Goal: Task Accomplishment & Management: Use online tool/utility

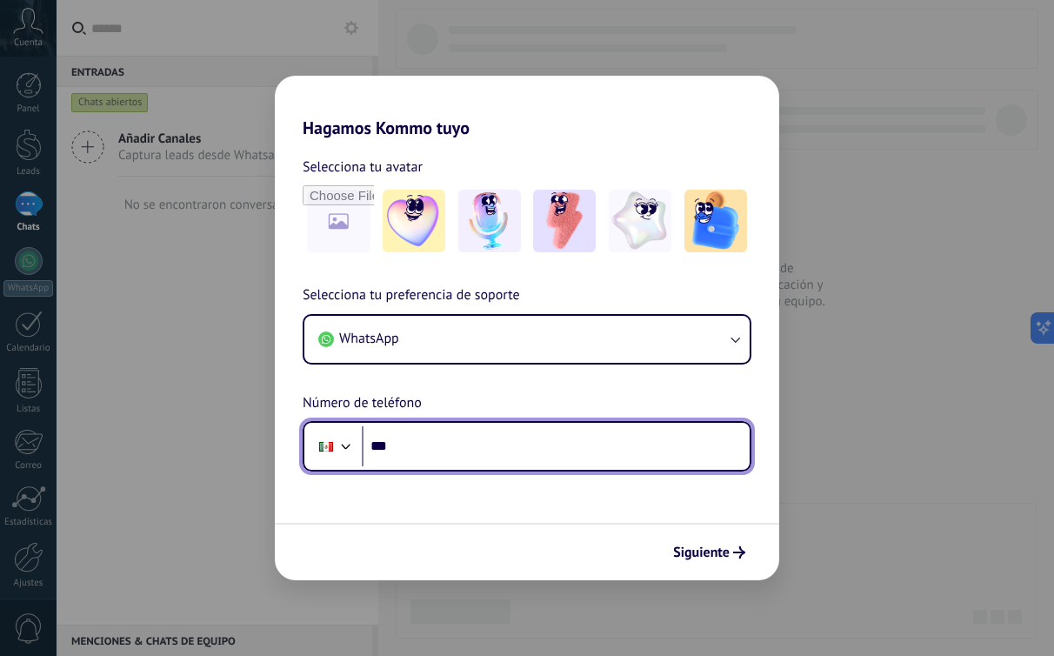
click at [432, 450] on input "***" at bounding box center [556, 446] width 388 height 40
type input "**********"
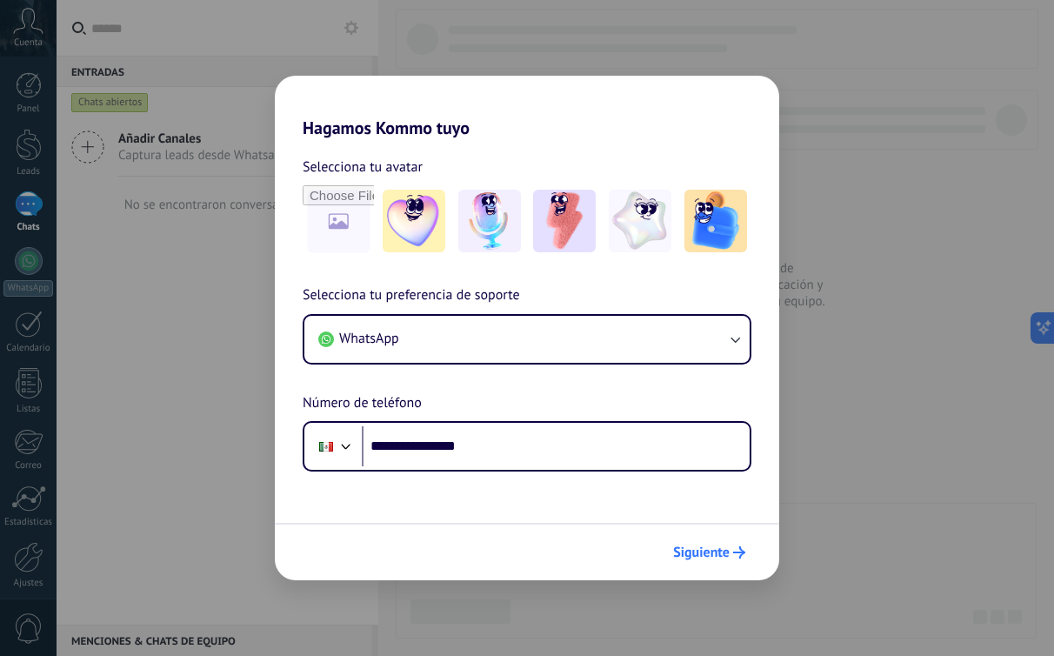
click at [742, 555] on icon "submit" at bounding box center [739, 552] width 12 height 12
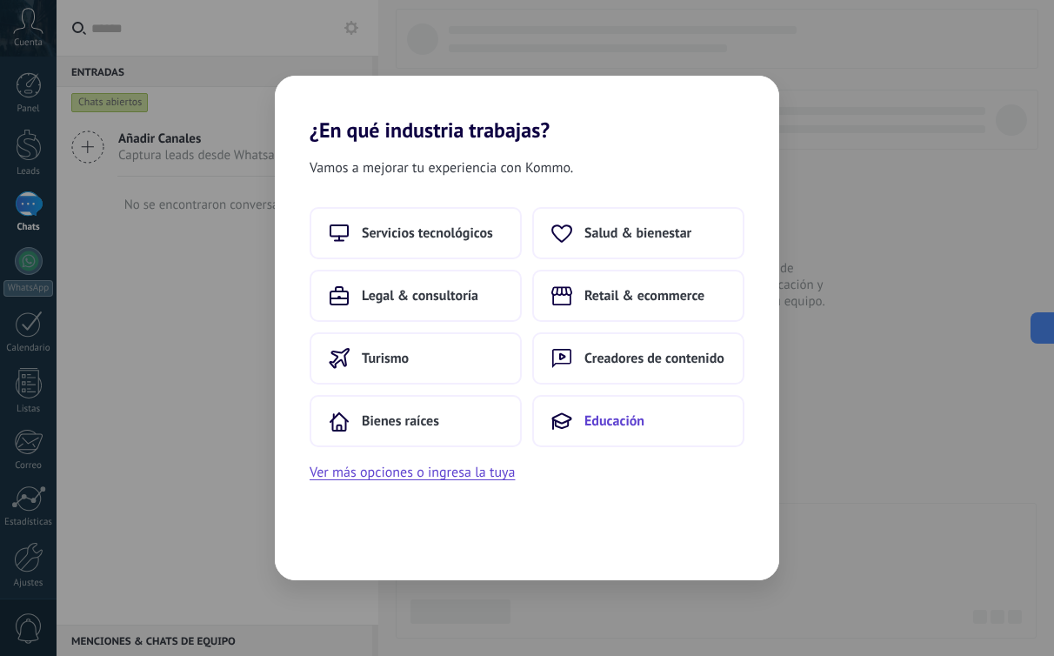
click at [616, 430] on button "Educación" at bounding box center [638, 421] width 212 height 52
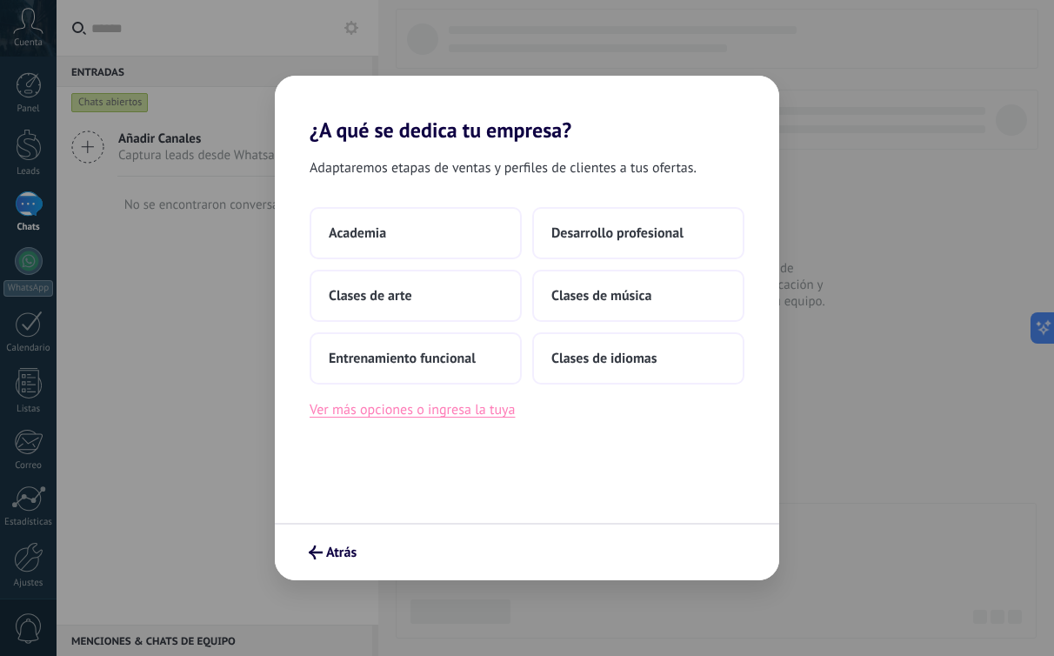
click at [466, 413] on button "Ver más opciones o ingresa la tuya" at bounding box center [412, 409] width 205 height 23
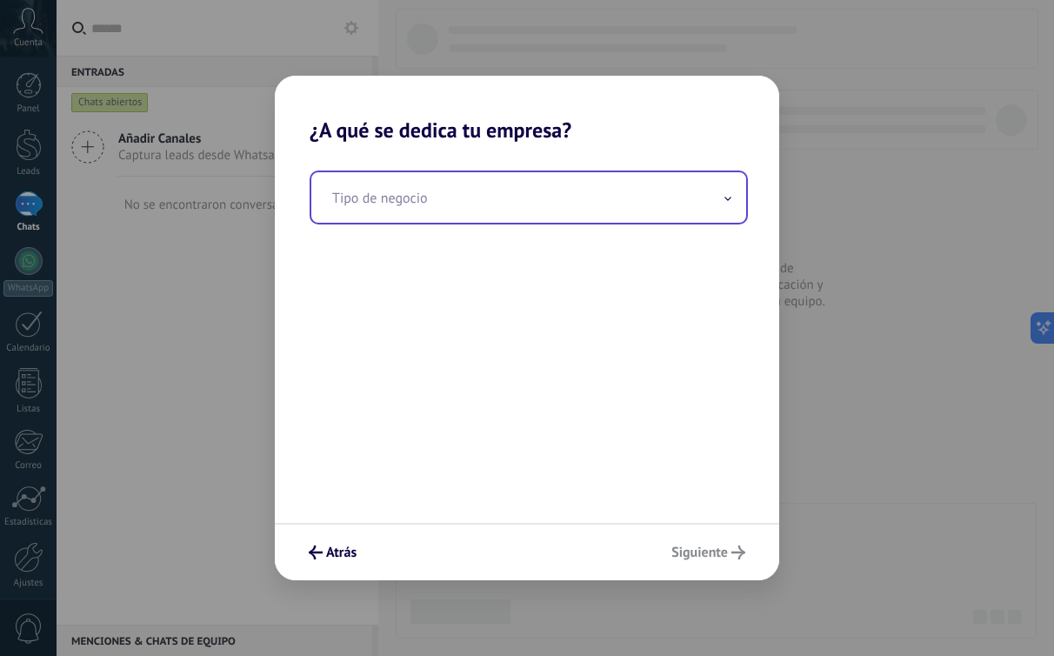
click at [423, 205] on input "text" at bounding box center [528, 197] width 435 height 50
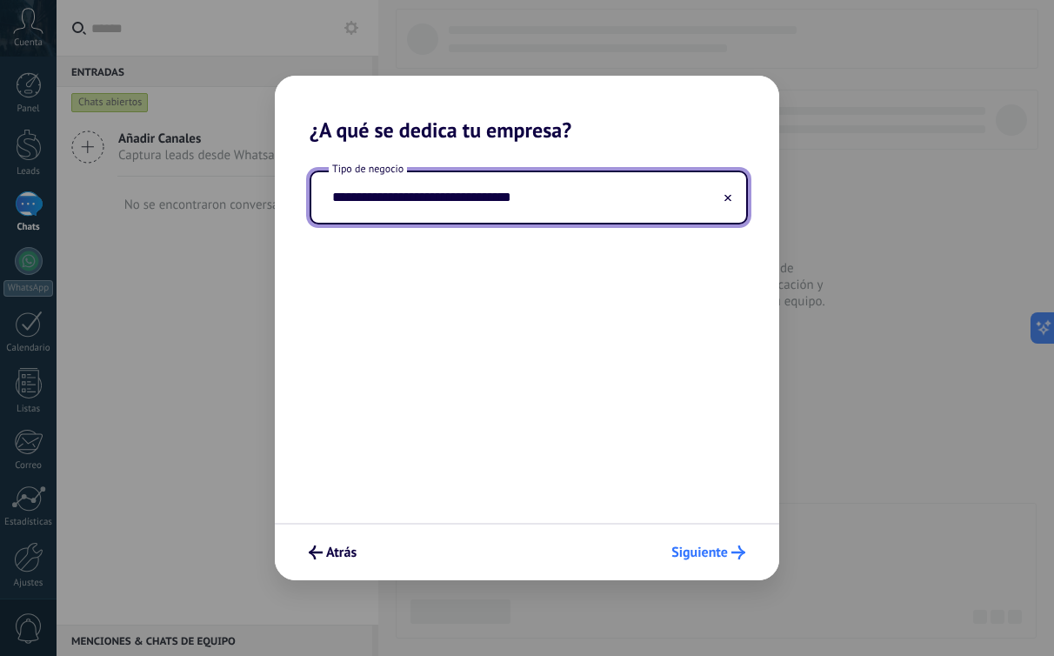
type input "**********"
click at [717, 551] on span "Siguiente" at bounding box center [699, 552] width 57 height 12
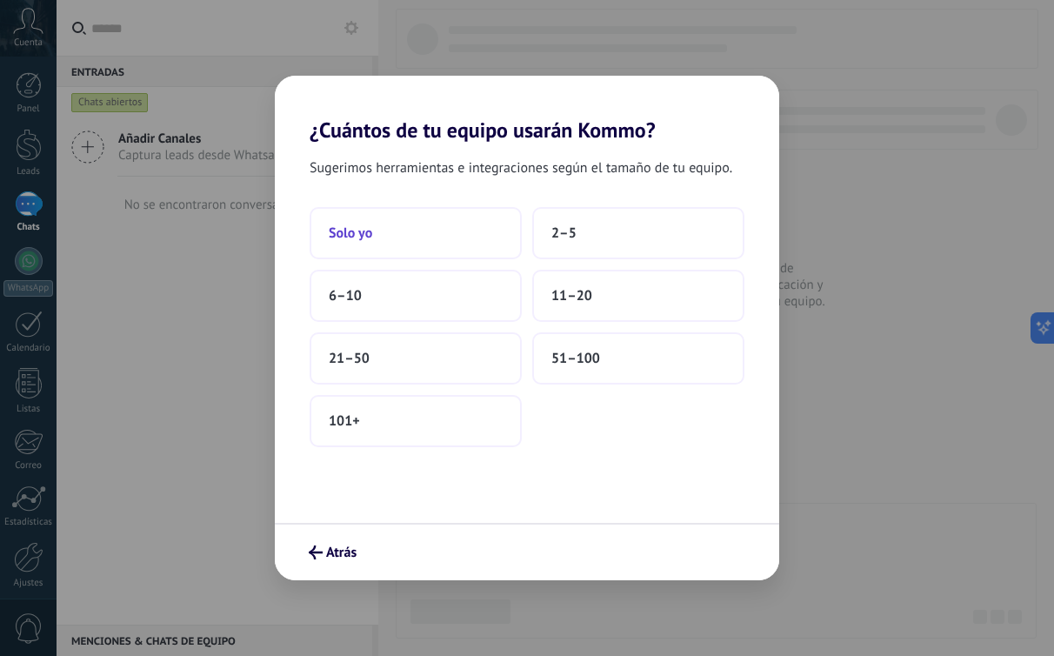
click at [405, 234] on button "Solo yo" at bounding box center [416, 233] width 212 height 52
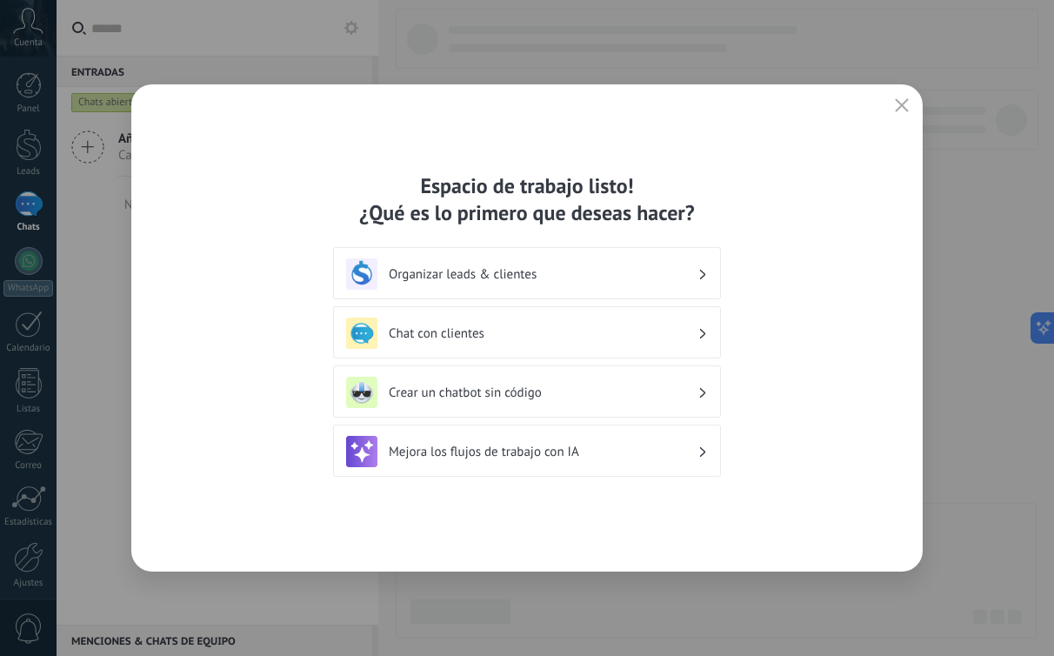
click at [667, 330] on h3 "Chat con clientes" at bounding box center [543, 333] width 309 height 17
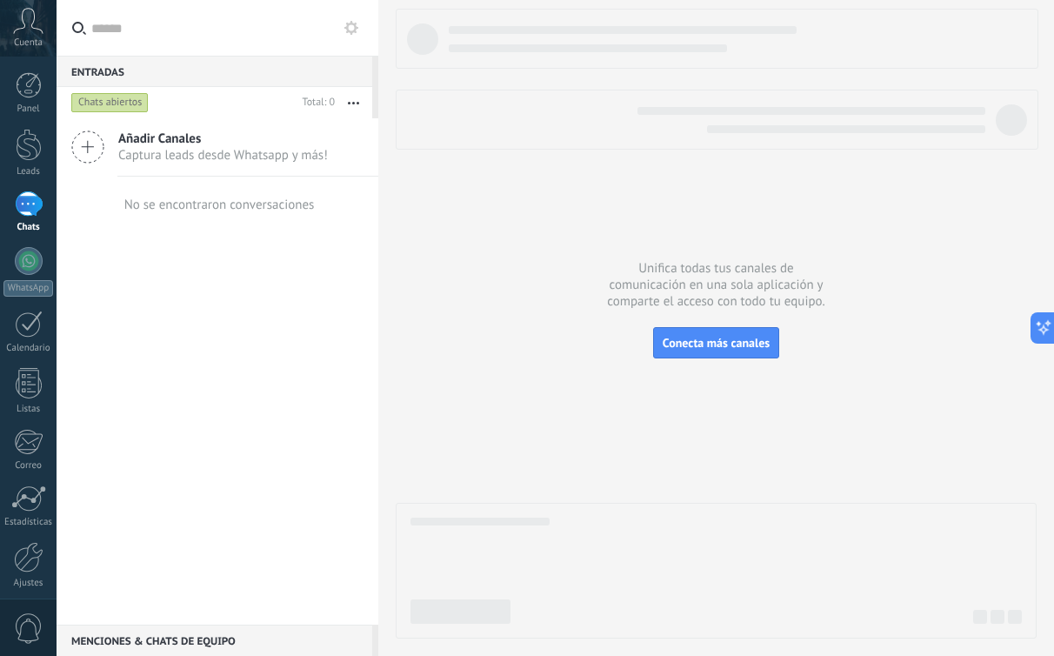
scroll to position [68, 0]
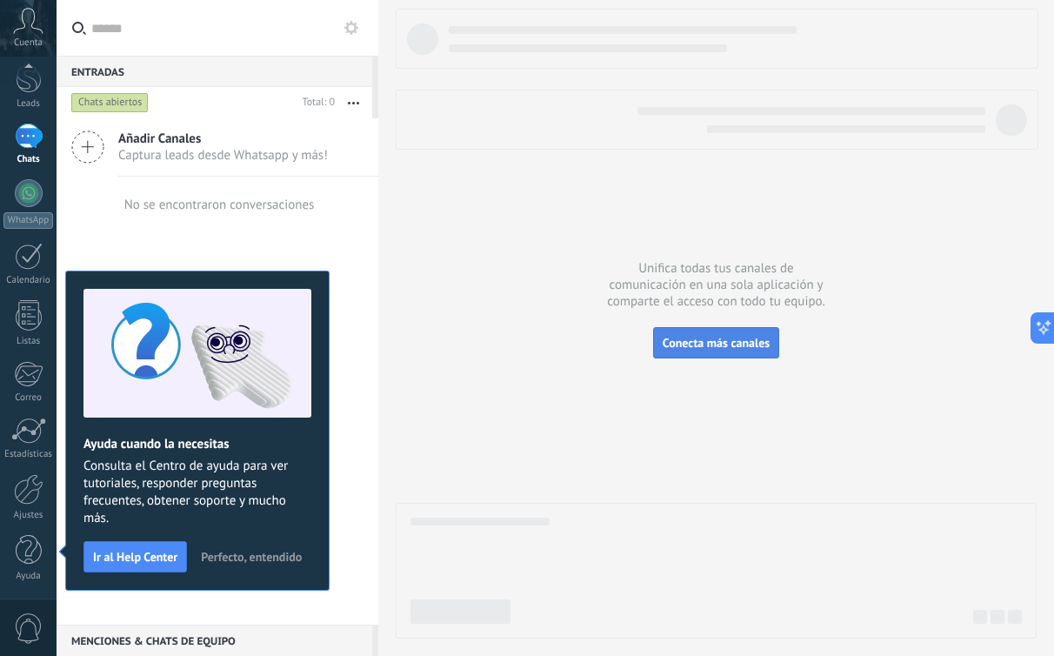
click at [745, 343] on span "Conecta más canales" at bounding box center [716, 343] width 107 height 16
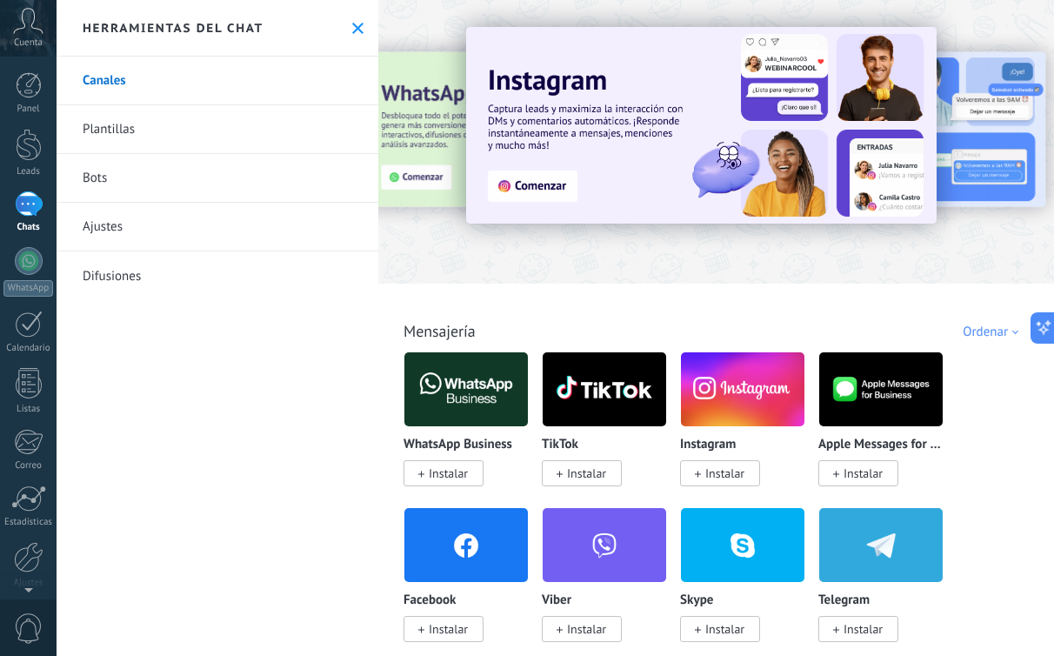
click at [469, 402] on img at bounding box center [465, 389] width 123 height 84
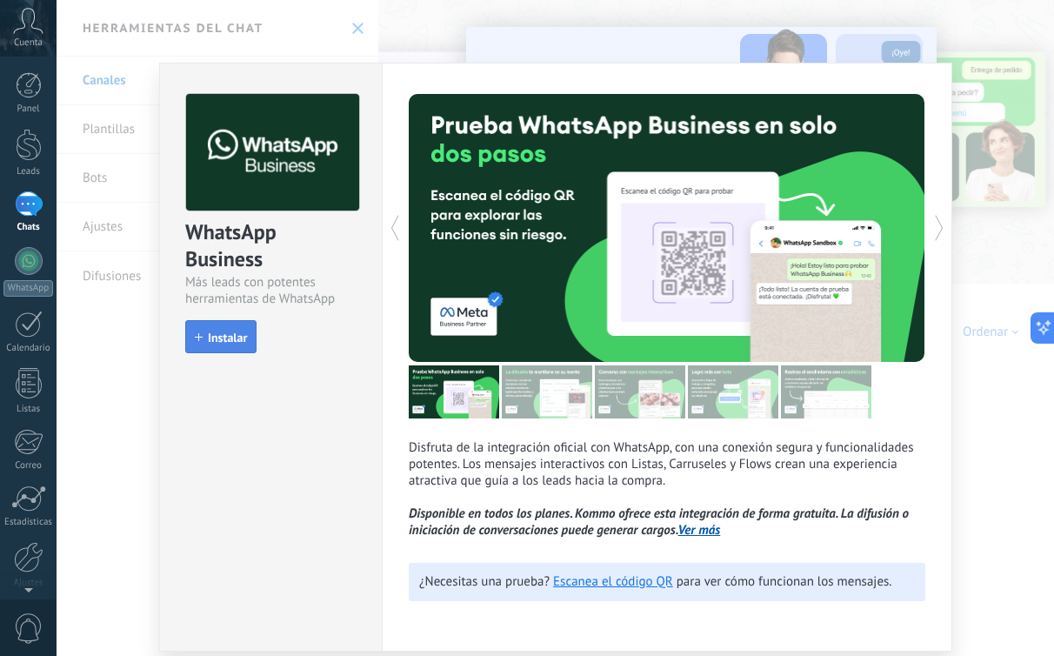
click at [215, 340] on span "Instalar" at bounding box center [227, 337] width 39 height 12
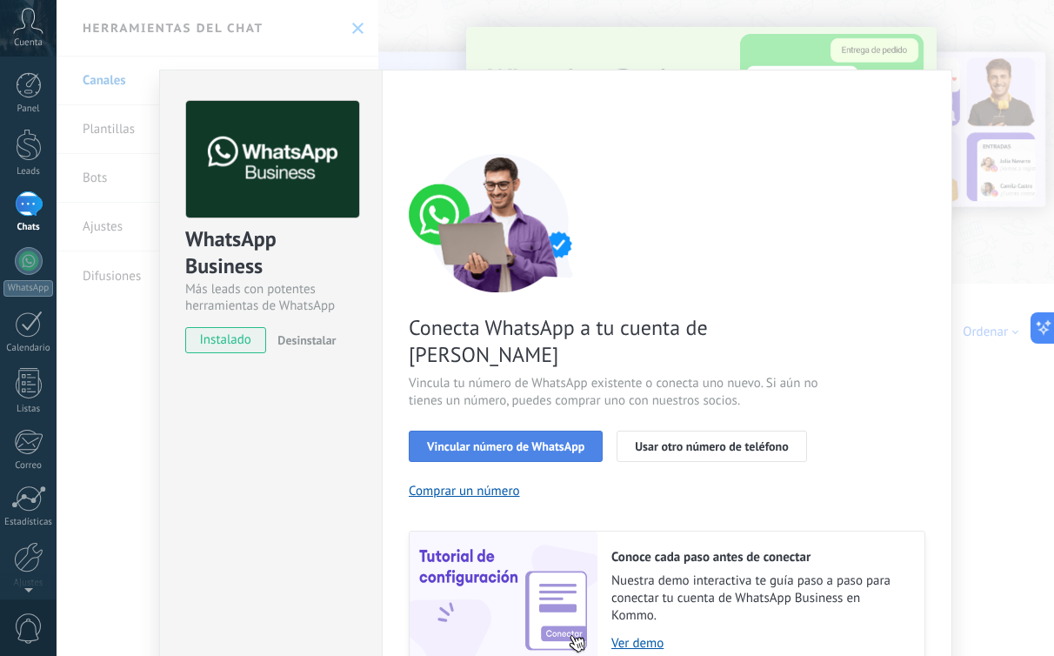
click at [515, 440] on span "Vincular número de WhatsApp" at bounding box center [505, 446] width 157 height 12
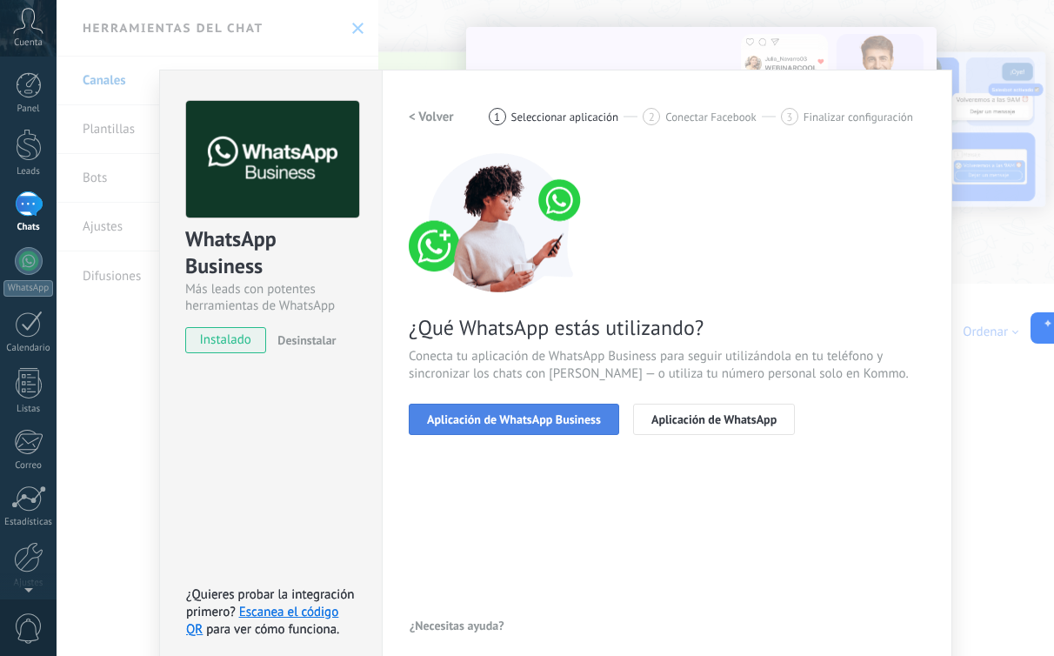
click at [541, 421] on span "Aplicación de WhatsApp Business" at bounding box center [514, 419] width 174 height 12
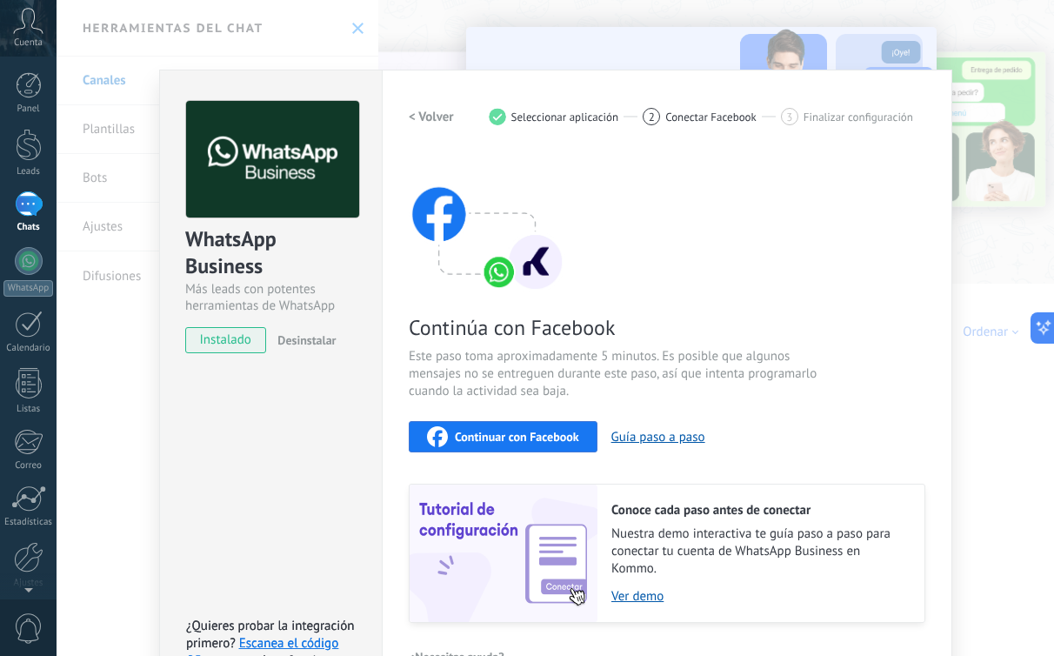
click at [521, 438] on span "Continuar con Facebook" at bounding box center [517, 436] width 124 height 12
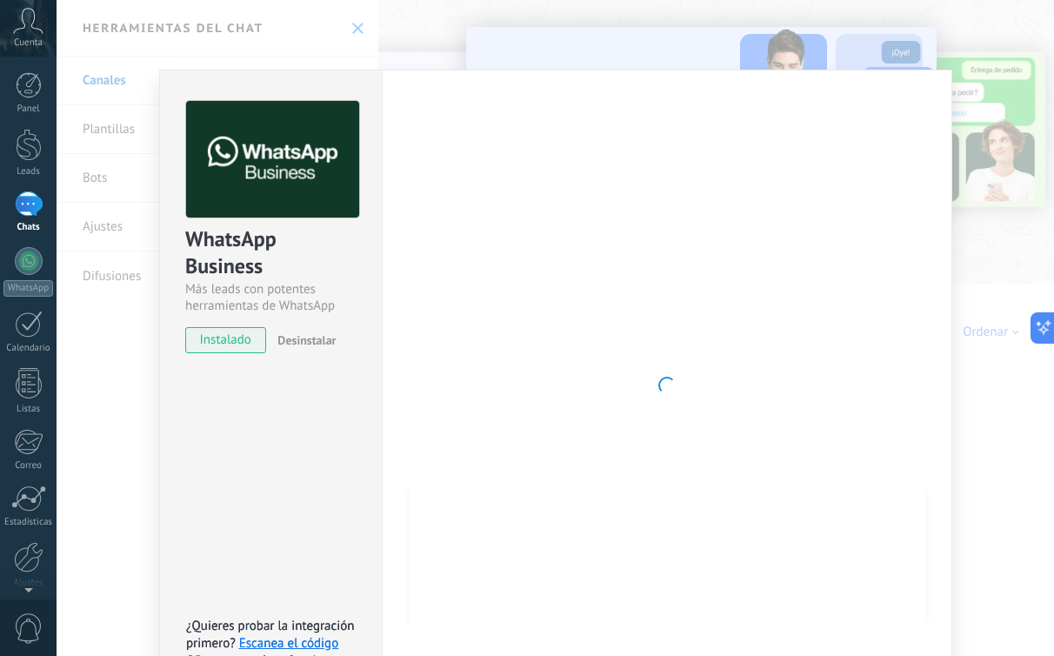
click at [685, 380] on div at bounding box center [667, 385] width 517 height 569
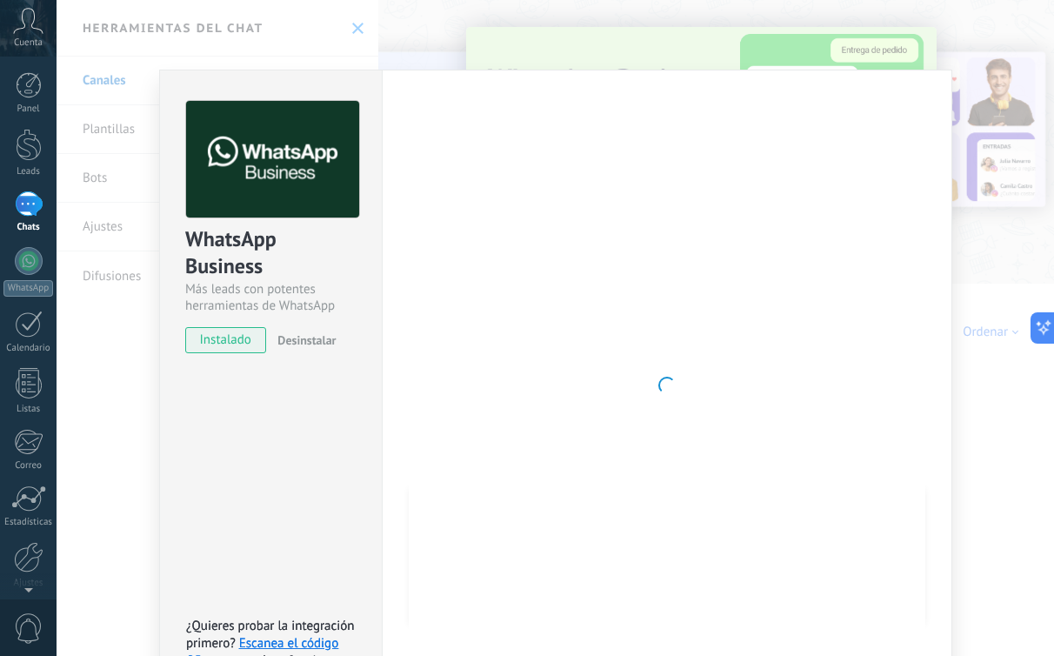
click at [338, 421] on div "WhatsApp Business Más leads con potentes herramientas de WhatsApp instalado Des…" at bounding box center [270, 385] width 223 height 631
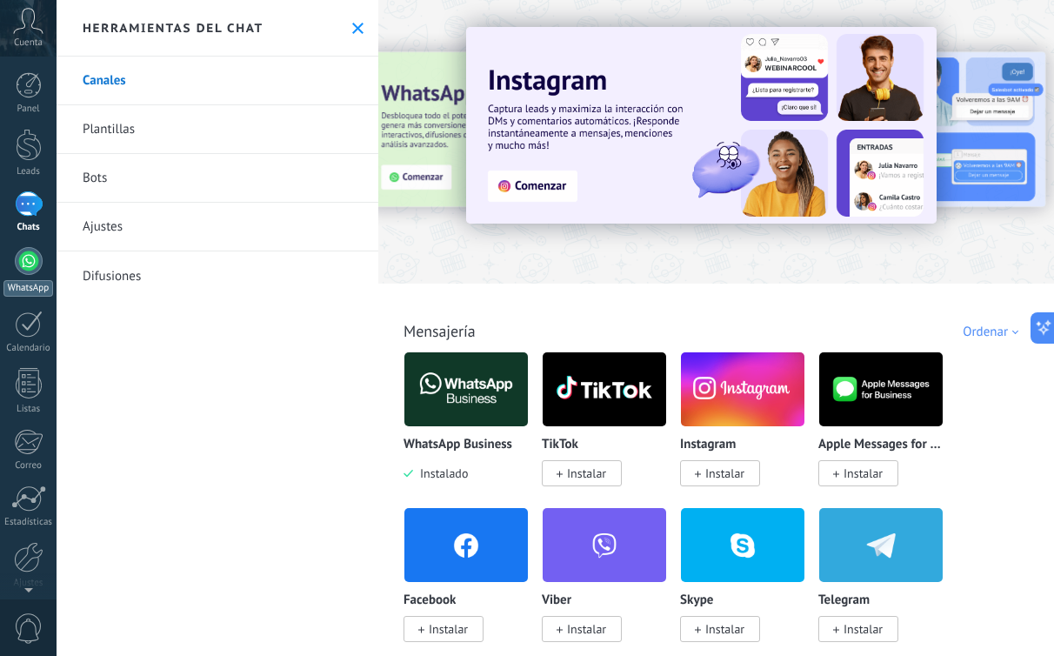
click at [31, 278] on link "WhatsApp" at bounding box center [28, 272] width 57 height 50
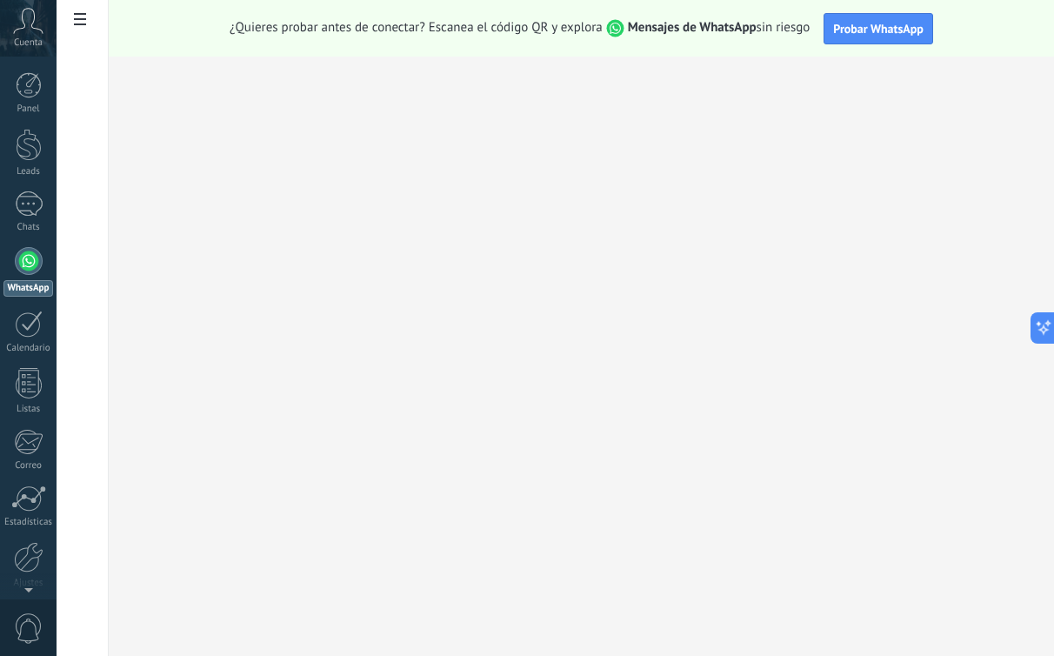
click at [22, 33] on icon at bounding box center [28, 21] width 30 height 26
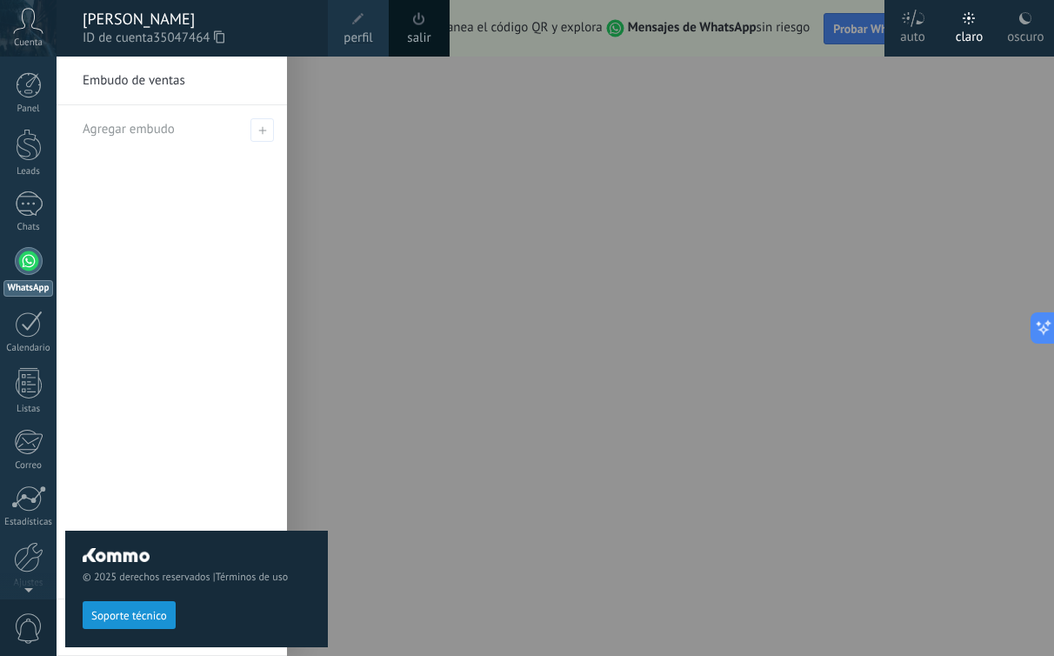
click at [1024, 105] on div at bounding box center [584, 328] width 1054 height 656
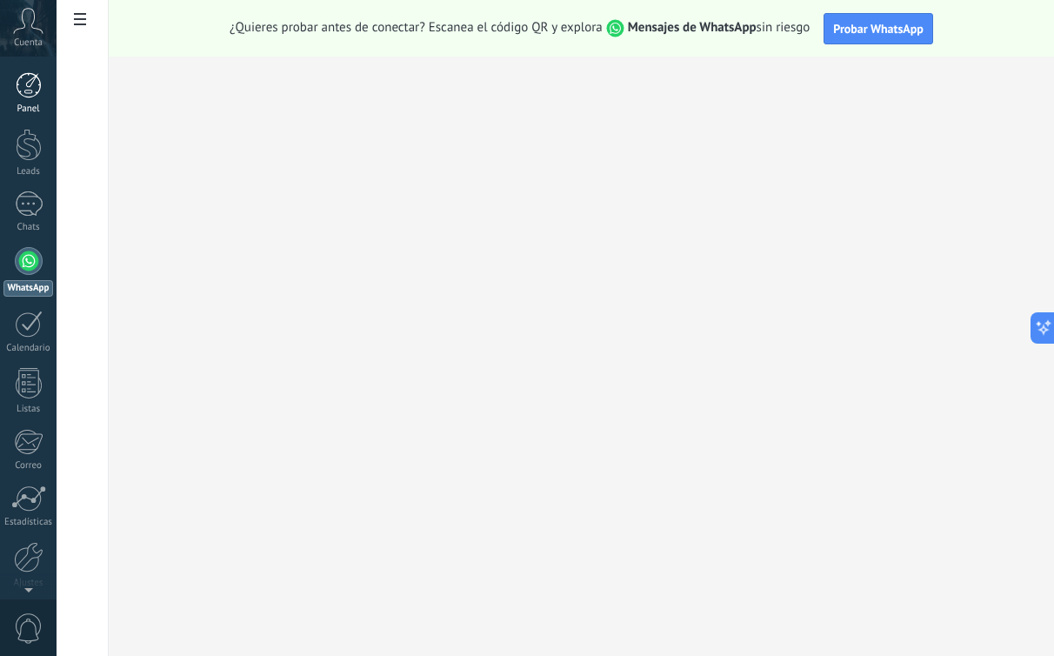
click at [32, 84] on div at bounding box center [29, 85] width 26 height 26
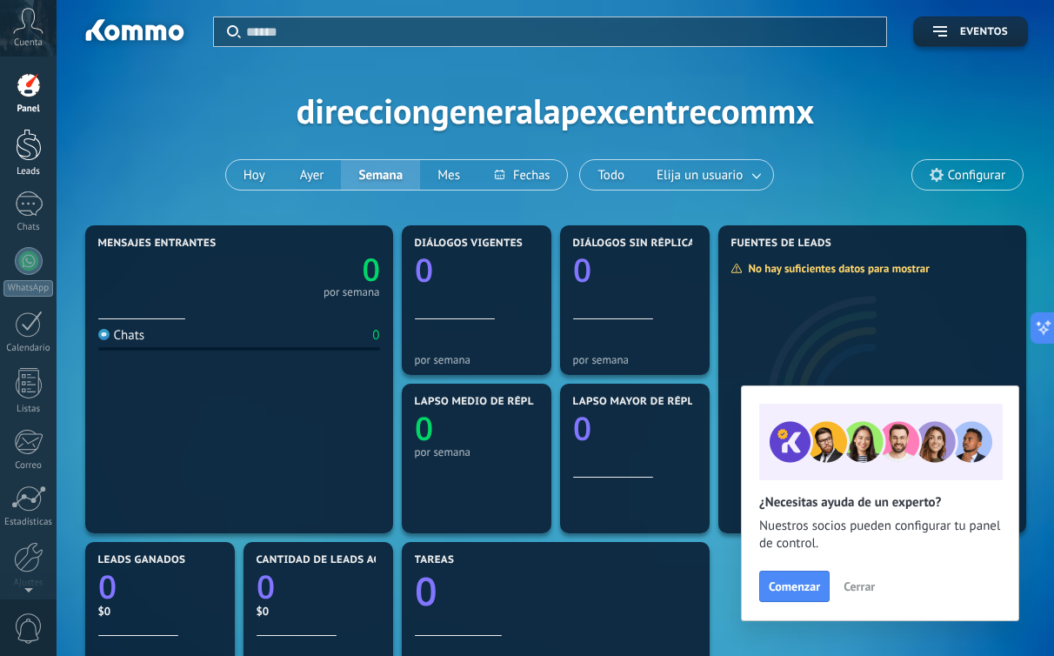
click at [29, 150] on div at bounding box center [29, 145] width 26 height 32
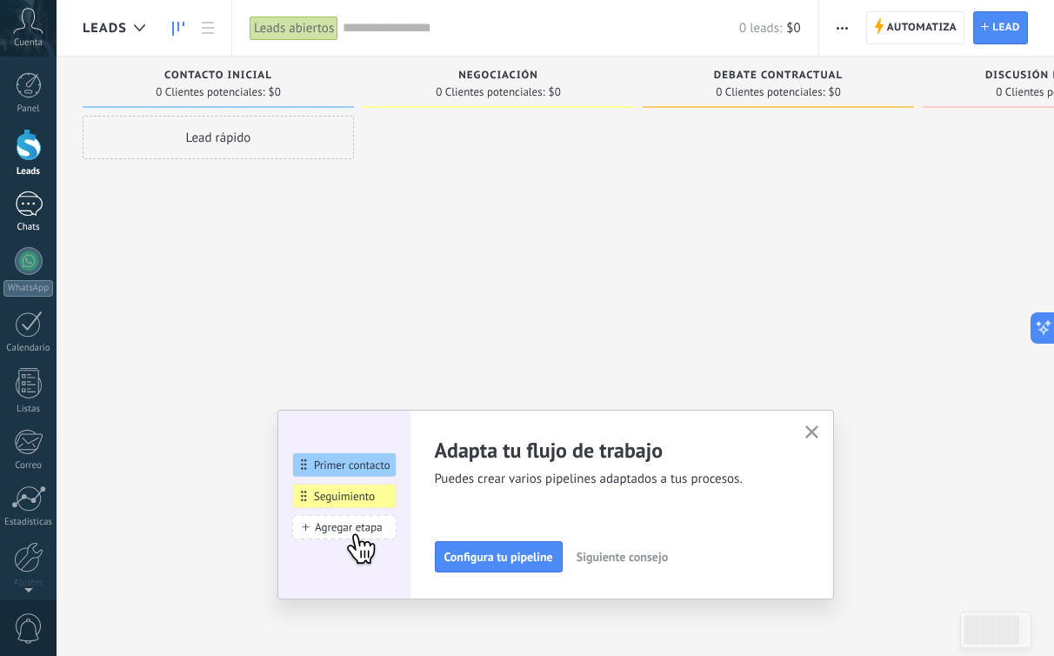
click at [28, 201] on div at bounding box center [29, 203] width 28 height 25
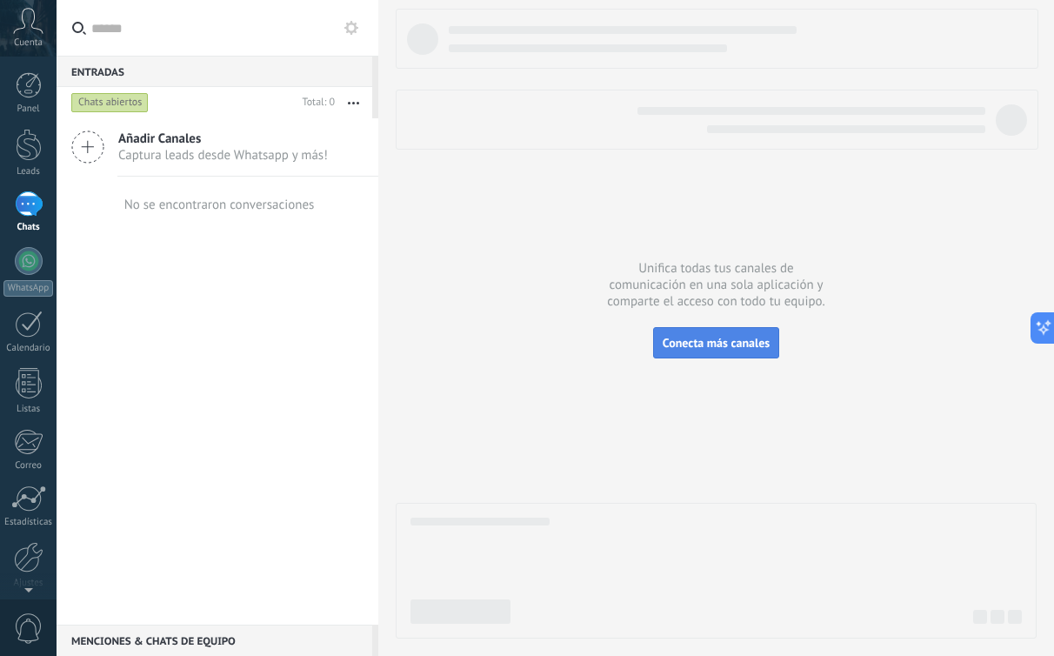
click at [740, 344] on span "Conecta más canales" at bounding box center [716, 343] width 107 height 16
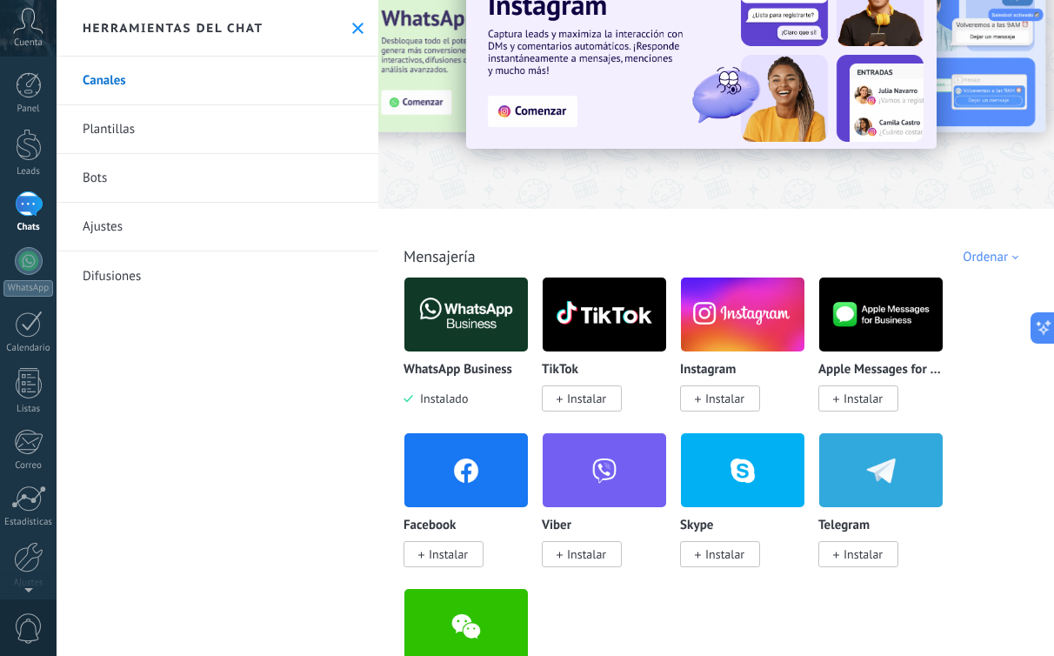
scroll to position [88, 0]
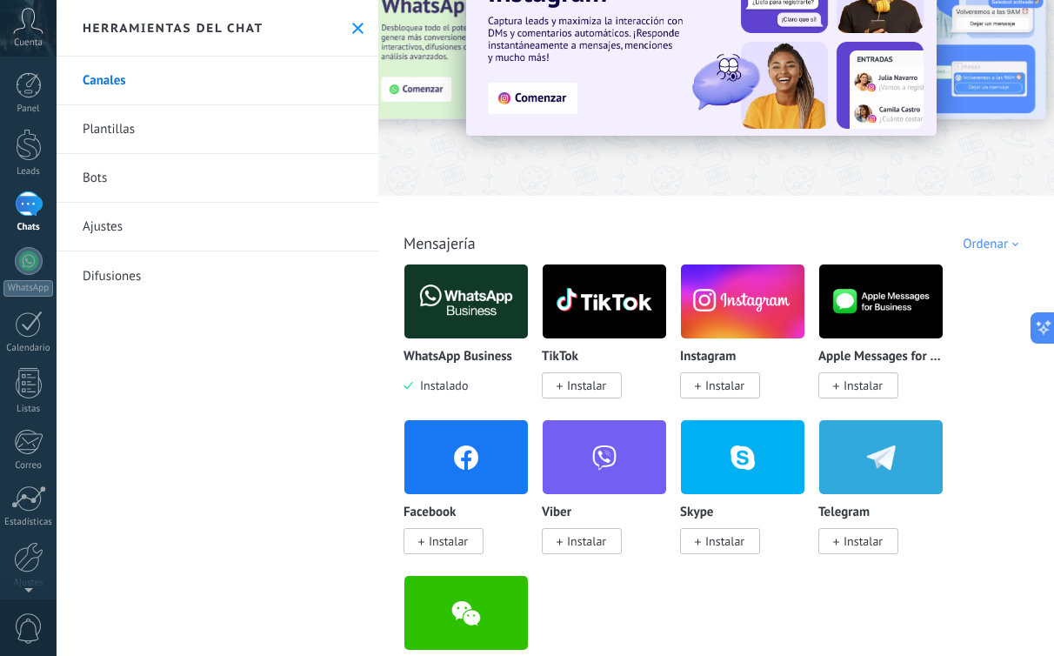
click at [457, 540] on span "Instalar" at bounding box center [448, 541] width 39 height 16
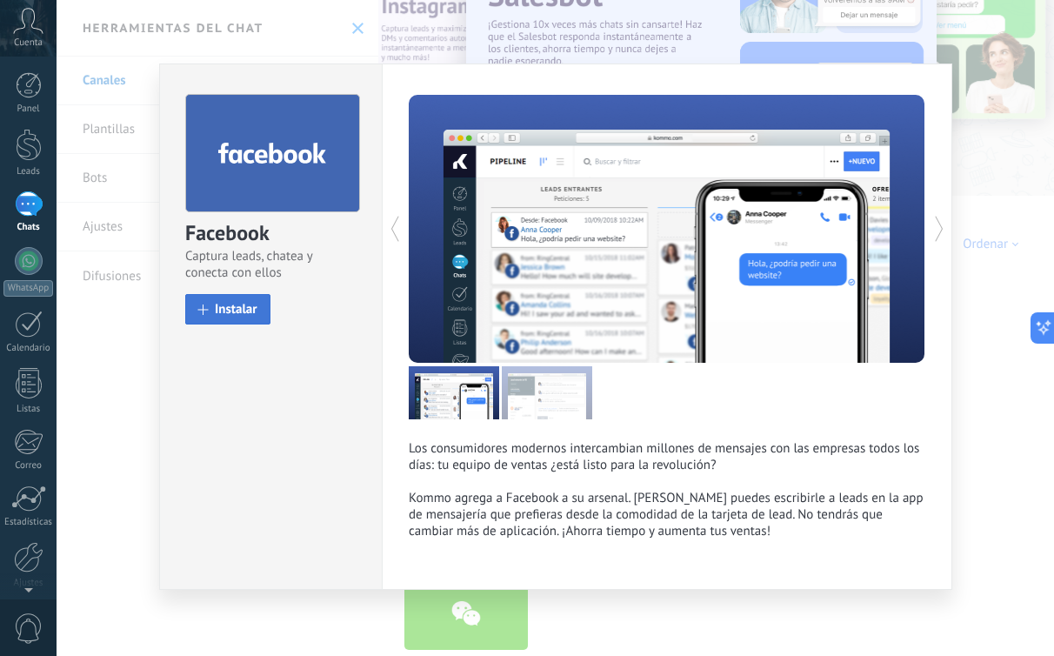
click at [223, 312] on span "Instalar" at bounding box center [236, 309] width 43 height 13
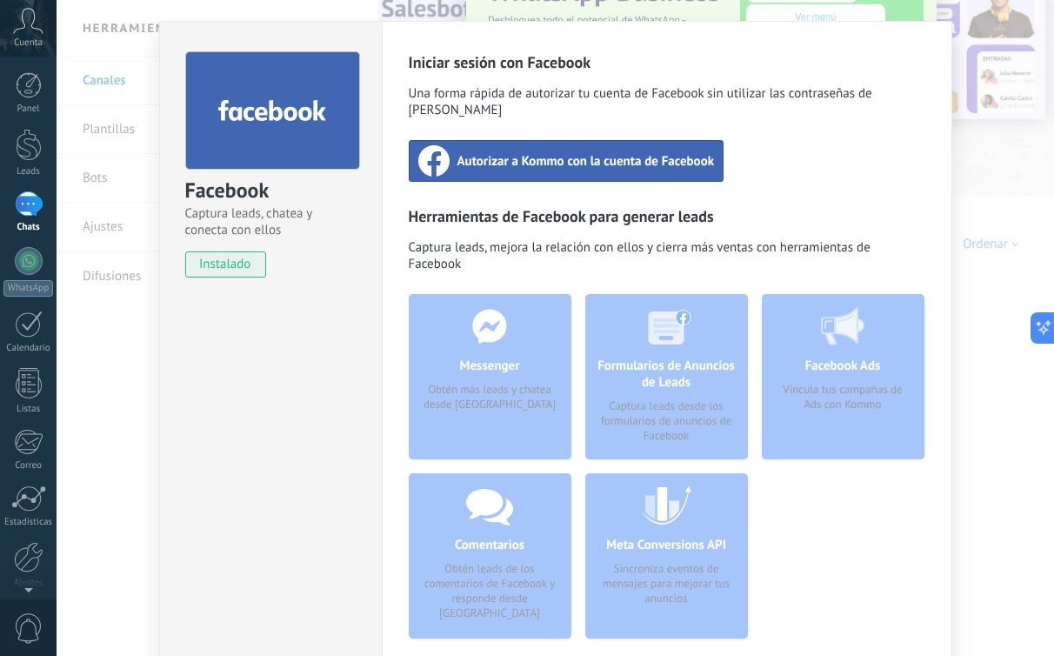
scroll to position [0, 0]
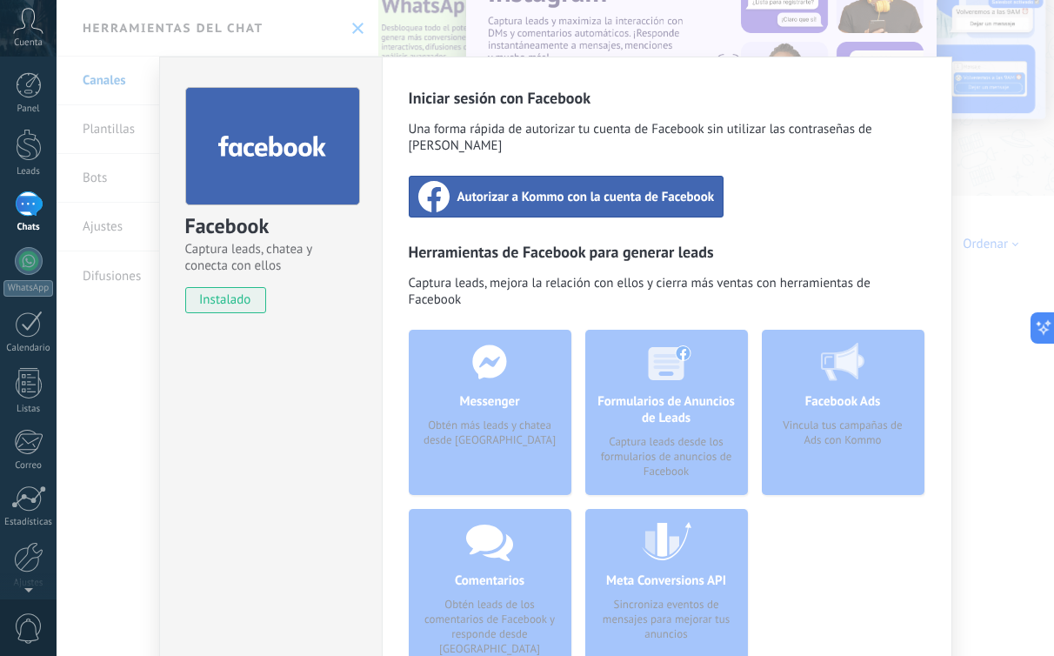
click at [604, 188] on span "Autorizar a Kommo con la cuenta de Facebook" at bounding box center [585, 196] width 257 height 17
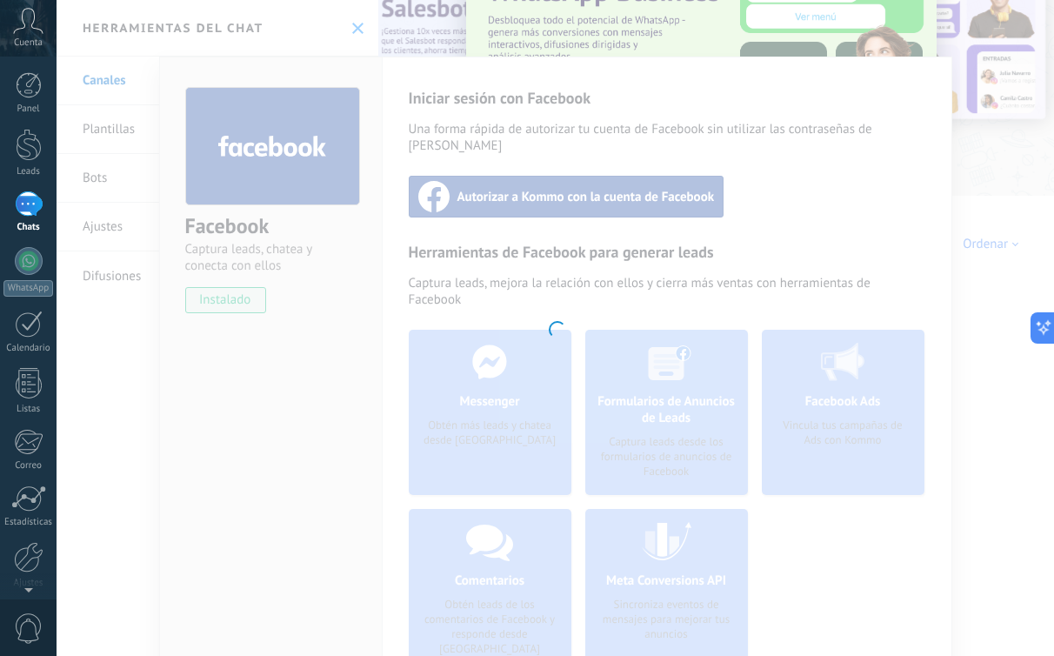
click at [586, 306] on div at bounding box center [555, 328] width 997 height 656
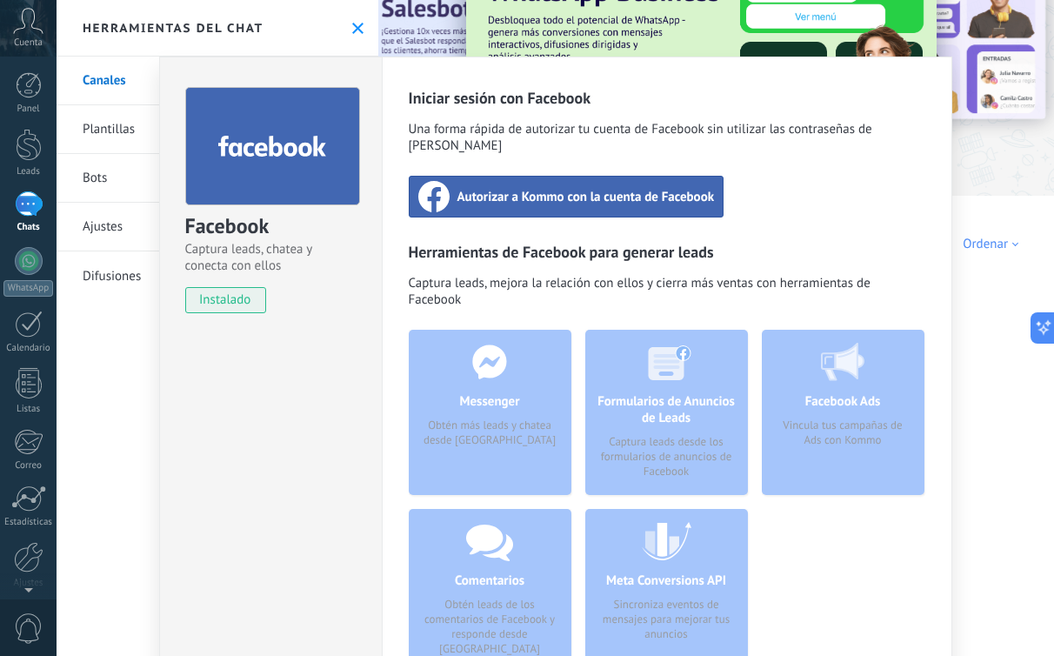
click at [227, 299] on span "instalado" at bounding box center [225, 300] width 79 height 26
click at [230, 230] on div "Facebook" at bounding box center [270, 226] width 171 height 29
click at [237, 132] on icon at bounding box center [272, 146] width 109 height 29
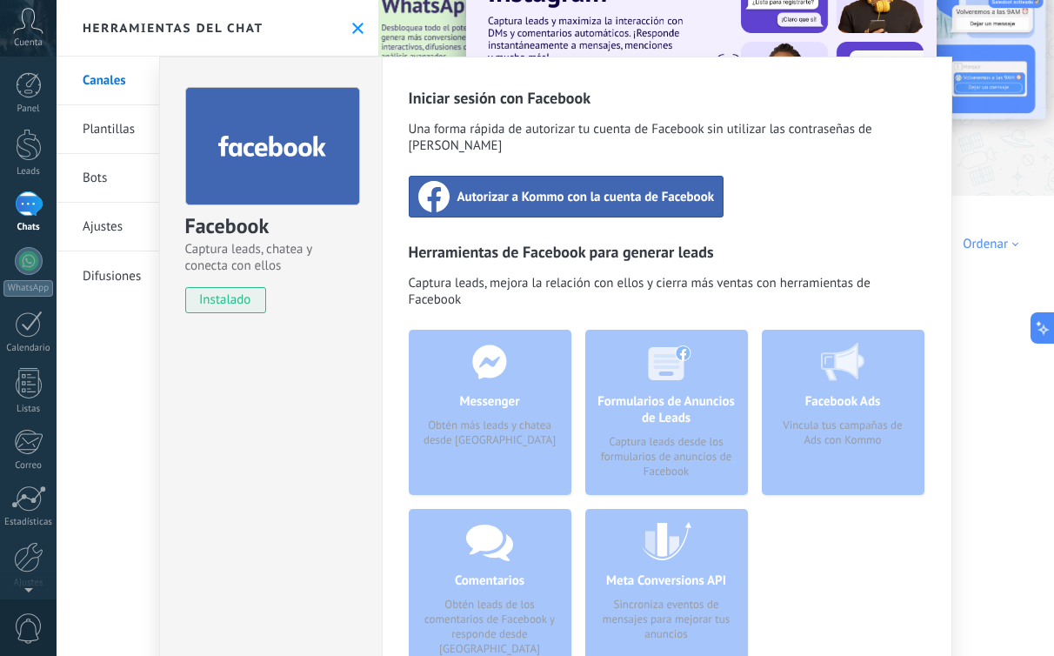
click at [303, 153] on use at bounding box center [272, 145] width 108 height 21
click at [600, 188] on span "Autorizar a Kommo con la cuenta de Facebook" at bounding box center [585, 196] width 257 height 17
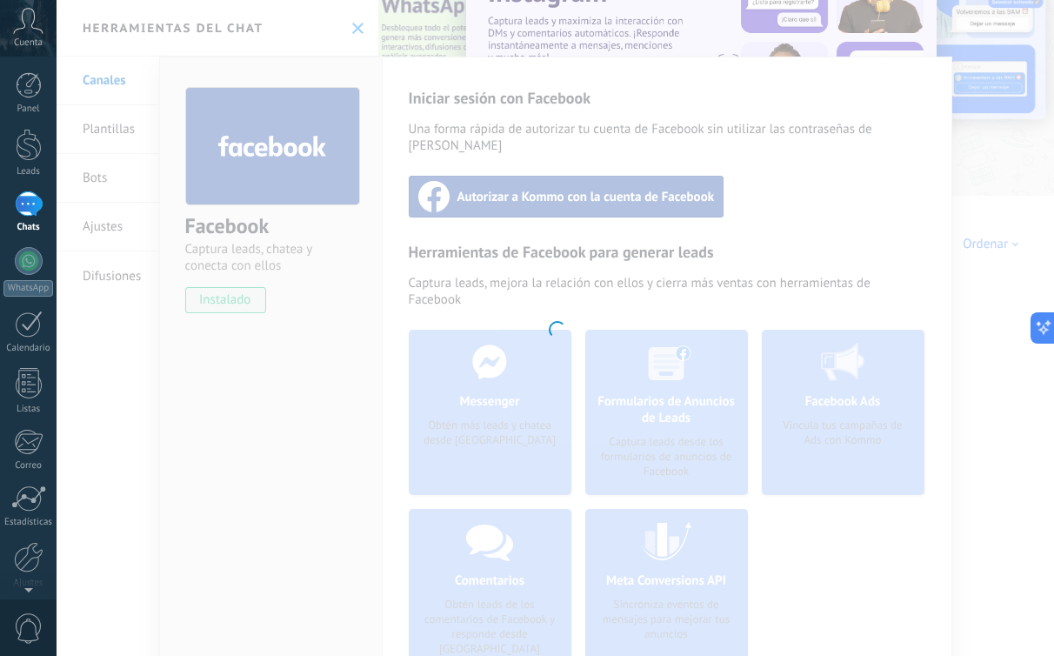
click at [563, 328] on span at bounding box center [556, 329] width 19 height 19
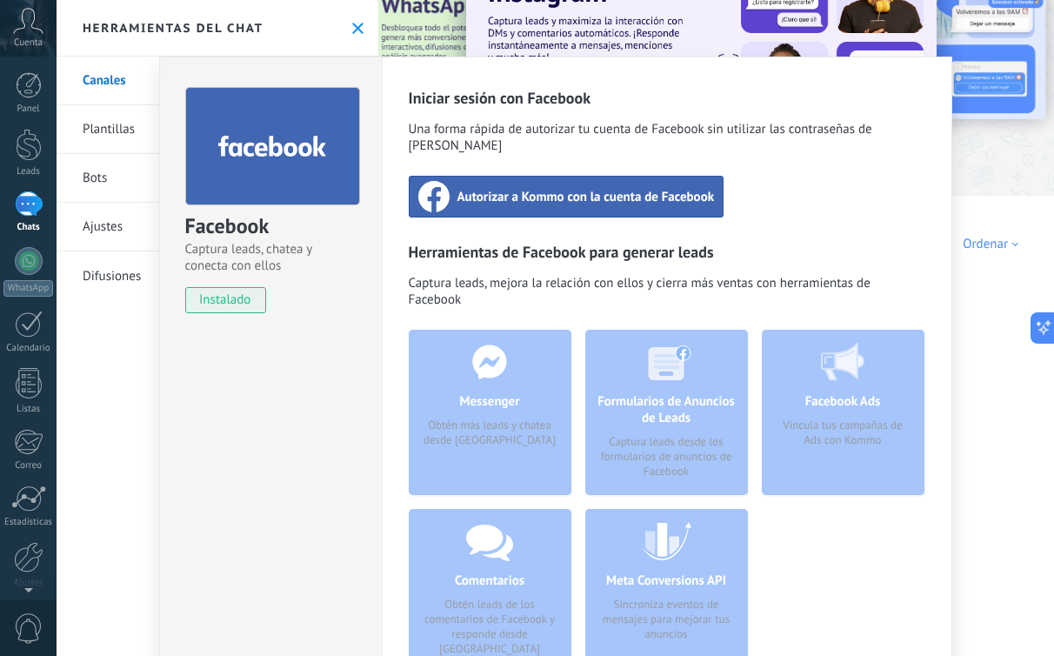
click at [659, 277] on span "Captura leads, mejora la relación con ellos y cierra más ventas con herramienta…" at bounding box center [667, 293] width 517 height 37
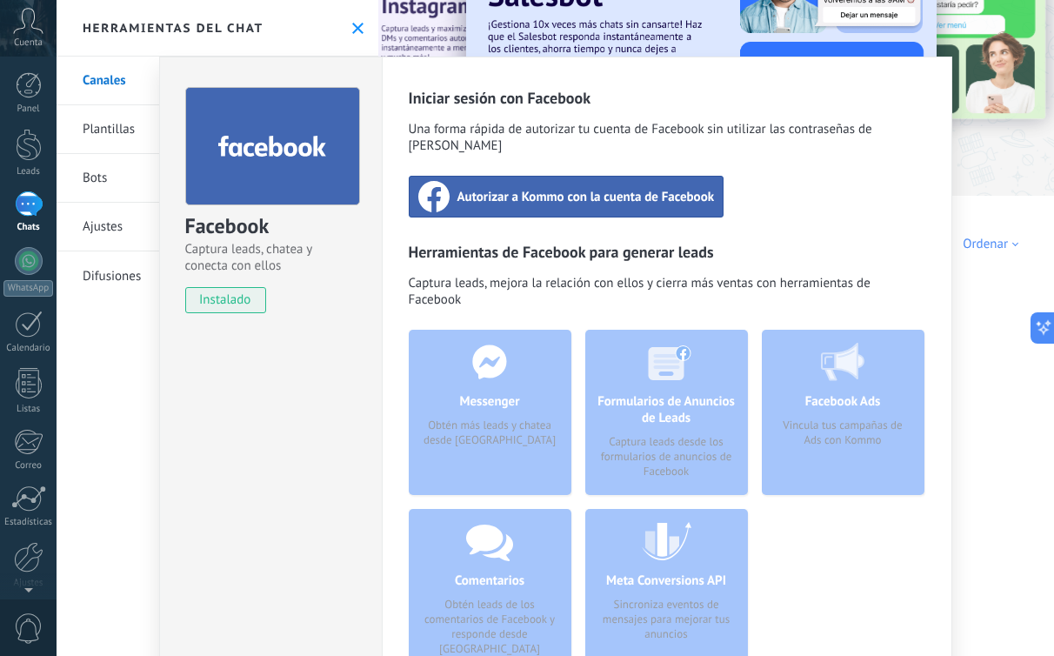
click at [592, 188] on span "Autorizar a Kommo con la cuenta de Facebook" at bounding box center [585, 196] width 257 height 17
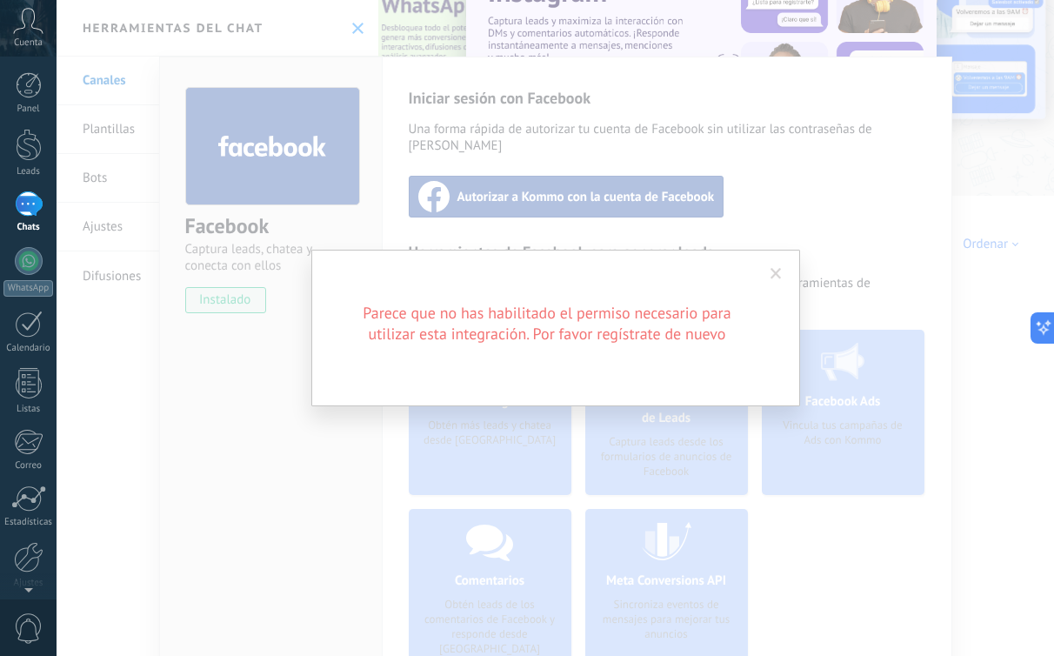
click at [779, 270] on span at bounding box center [775, 274] width 11 height 12
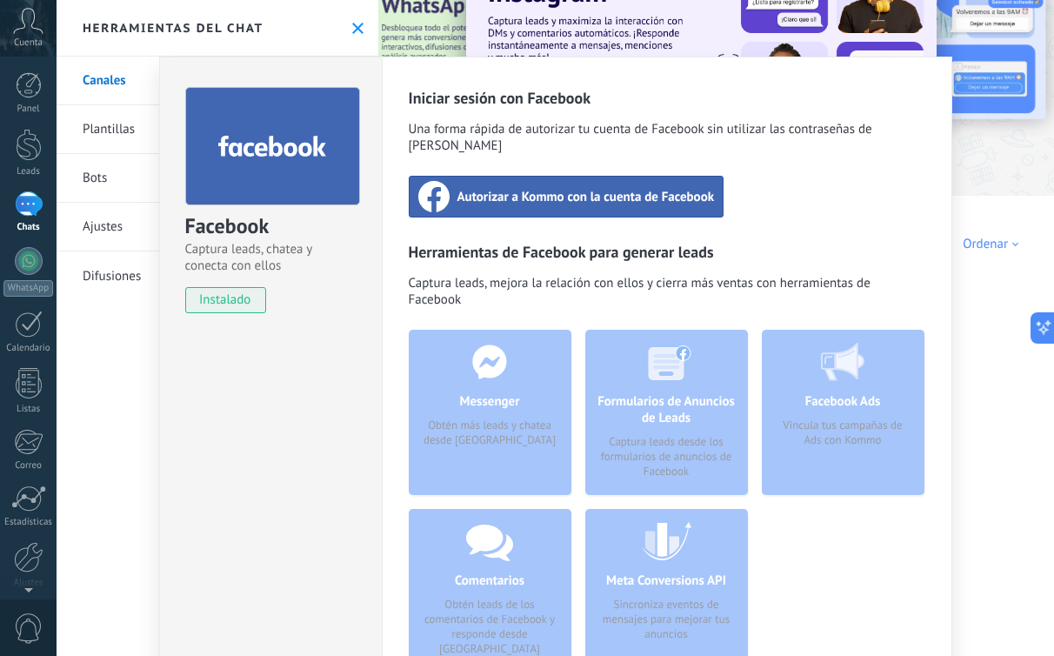
click at [351, 30] on div "Facebook Captura leads, chatea y conecta con ellos instalado Desinstalar Inicia…" at bounding box center [555, 328] width 997 height 656
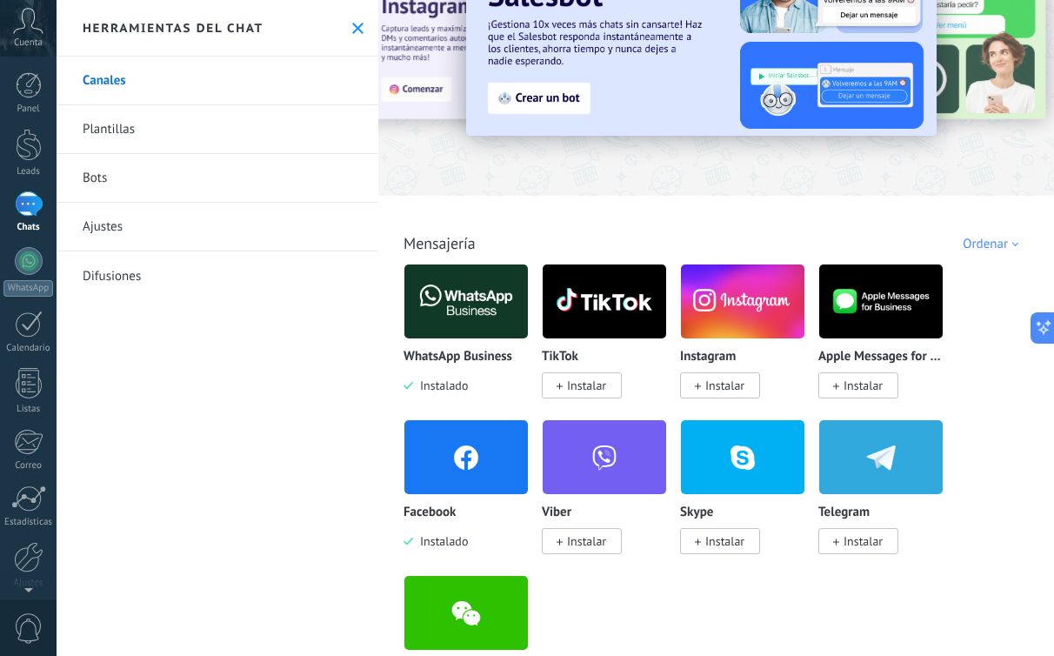
click at [446, 541] on span "Instalado" at bounding box center [440, 541] width 55 height 16
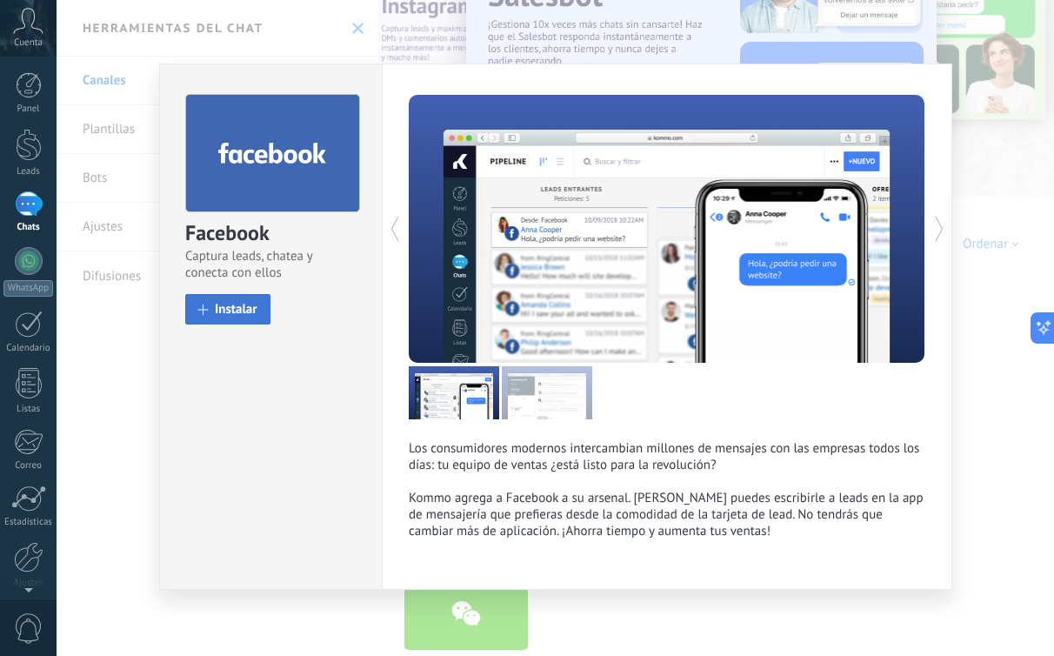
click at [227, 313] on span "Instalar" at bounding box center [236, 309] width 43 height 13
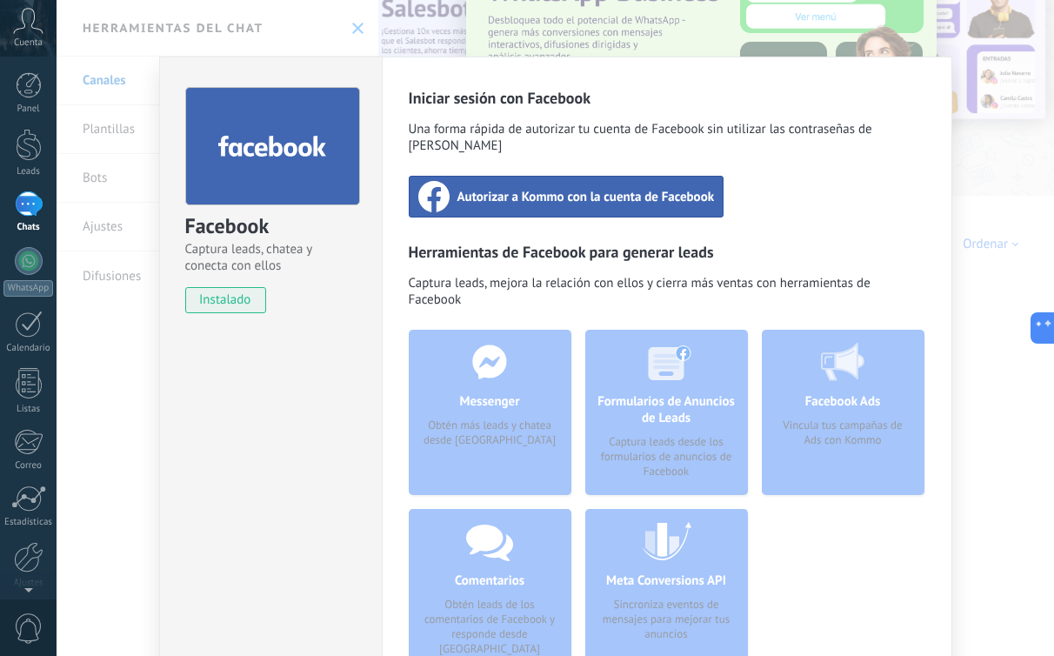
click at [657, 190] on span "Autorizar a Kommo con la cuenta de Facebook" at bounding box center [585, 196] width 257 height 17
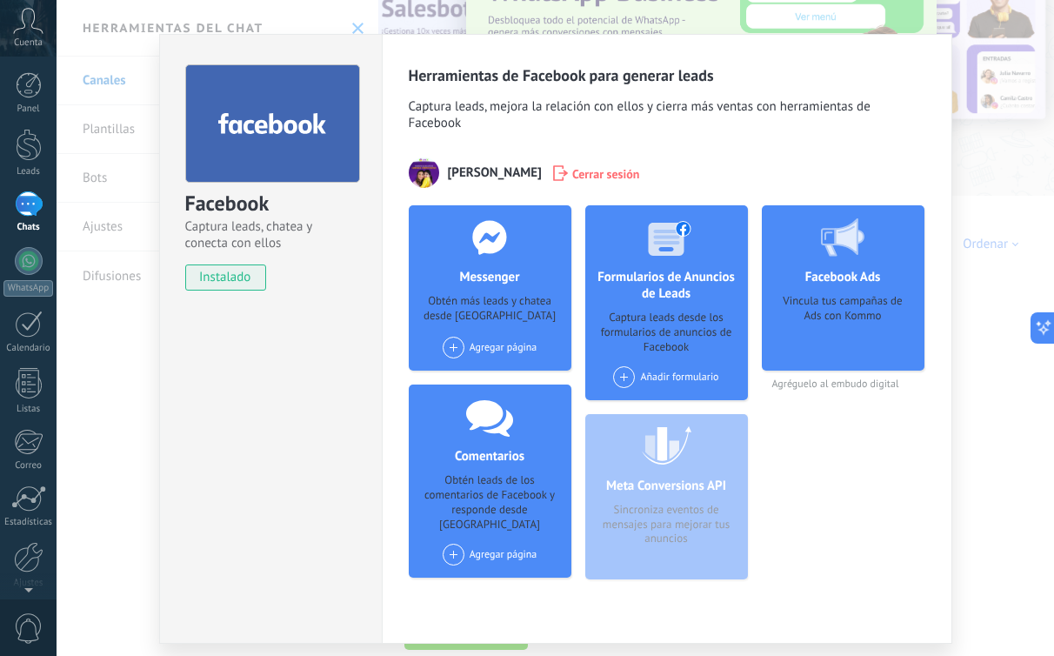
scroll to position [27, 0]
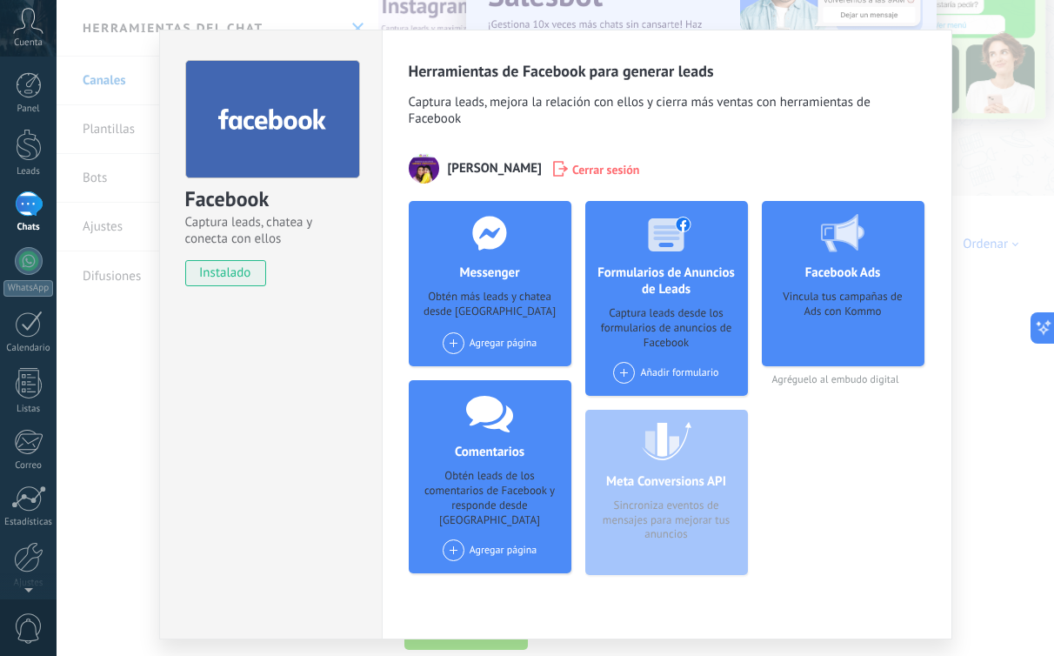
click at [770, 153] on div "Herramientas de Facebook para generar leads Captura leads, mejora la relación c…" at bounding box center [667, 325] width 517 height 528
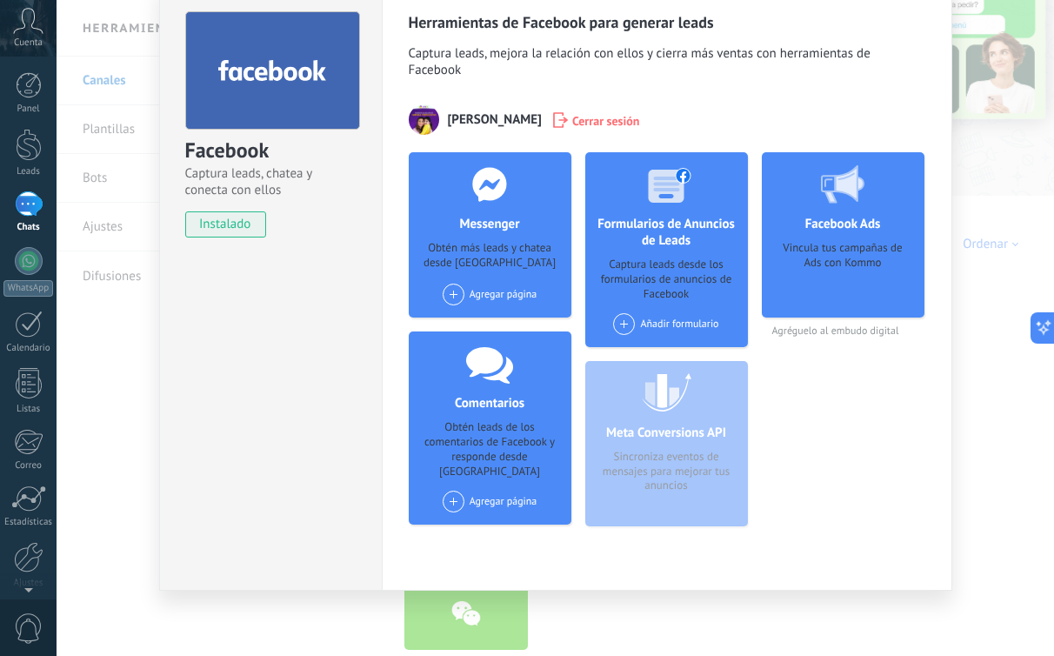
scroll to position [0, 0]
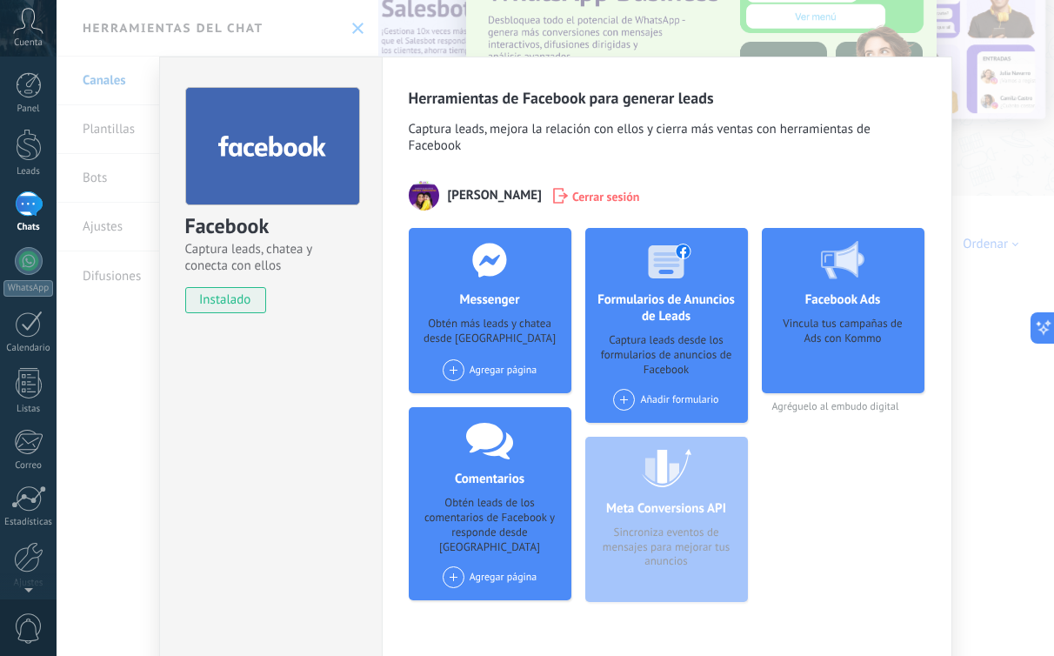
click at [970, 277] on div "Facebook Captura leads, chatea y conecta con ellos instalado Desinstalar Herram…" at bounding box center [555, 328] width 997 height 656
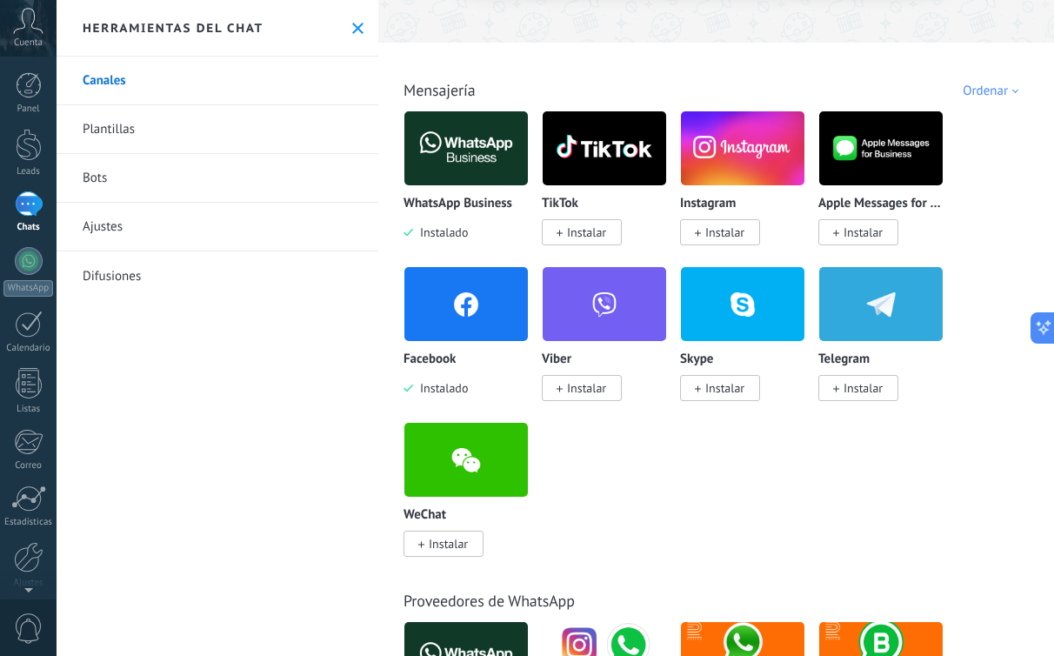
scroll to position [217, 0]
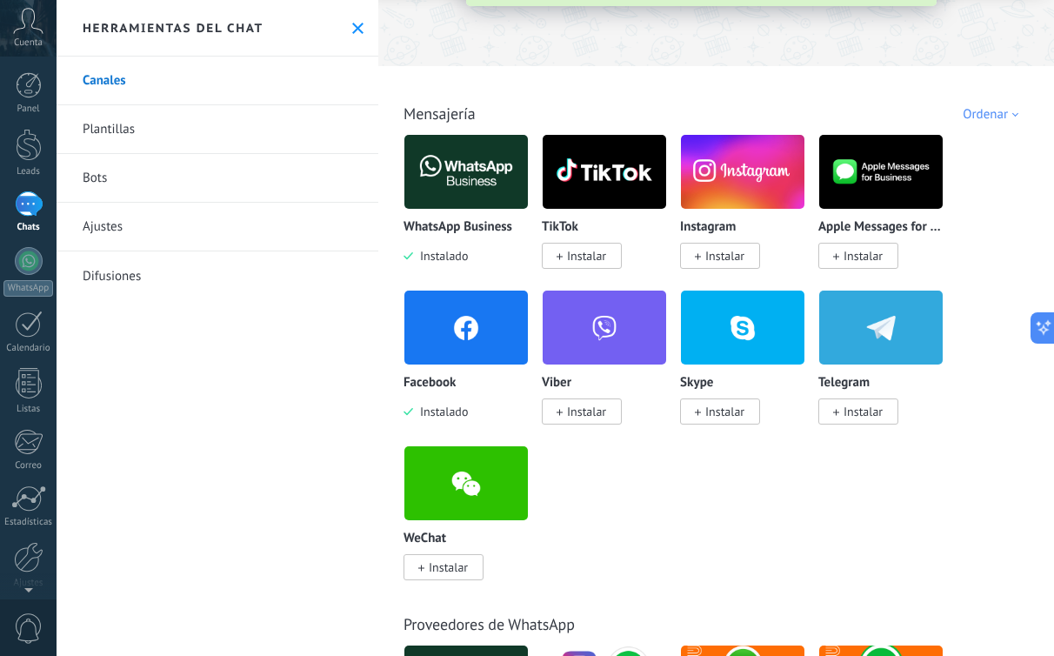
click at [727, 260] on span "Instalar" at bounding box center [724, 256] width 39 height 16
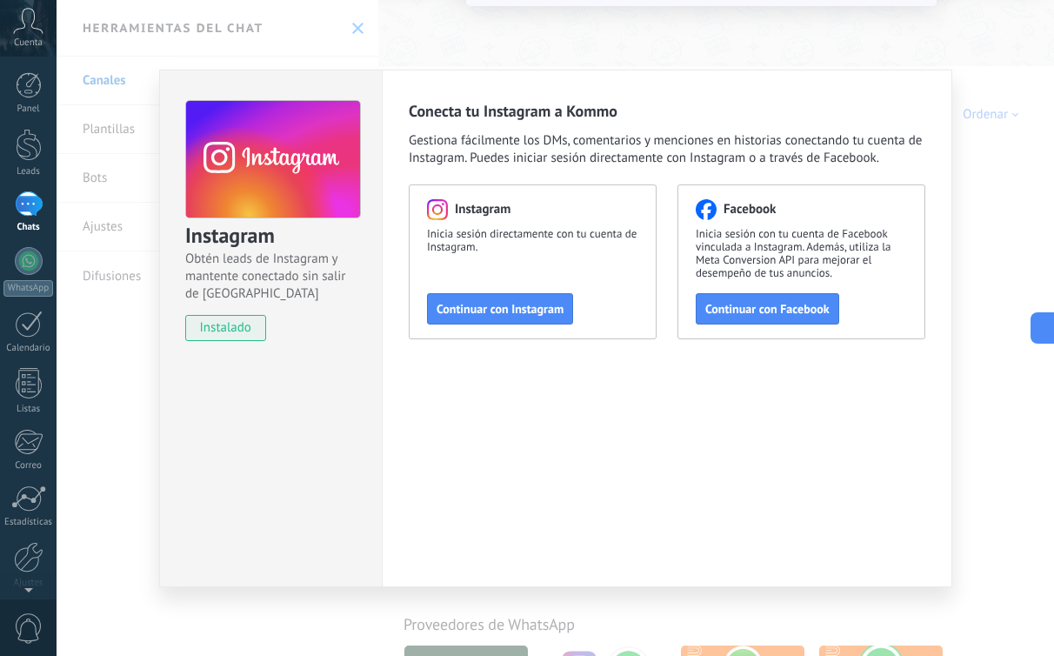
click at [529, 36] on div "Instagram Obtén leads de Instagram y mantente conectado sin salir de Kommo inst…" at bounding box center [555, 328] width 997 height 656
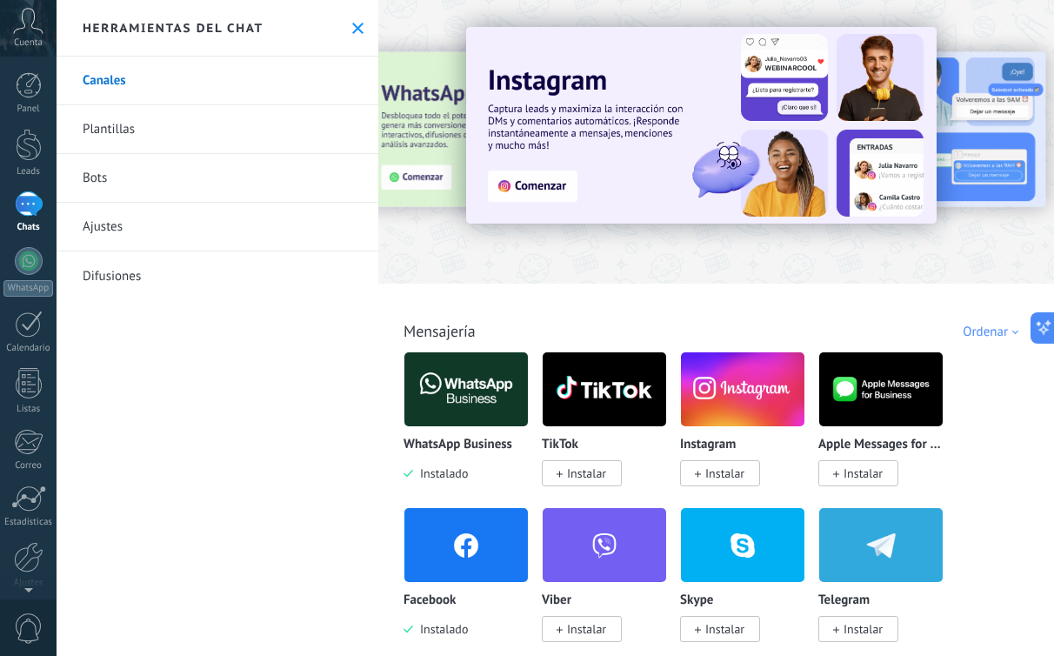
scroll to position [2, 0]
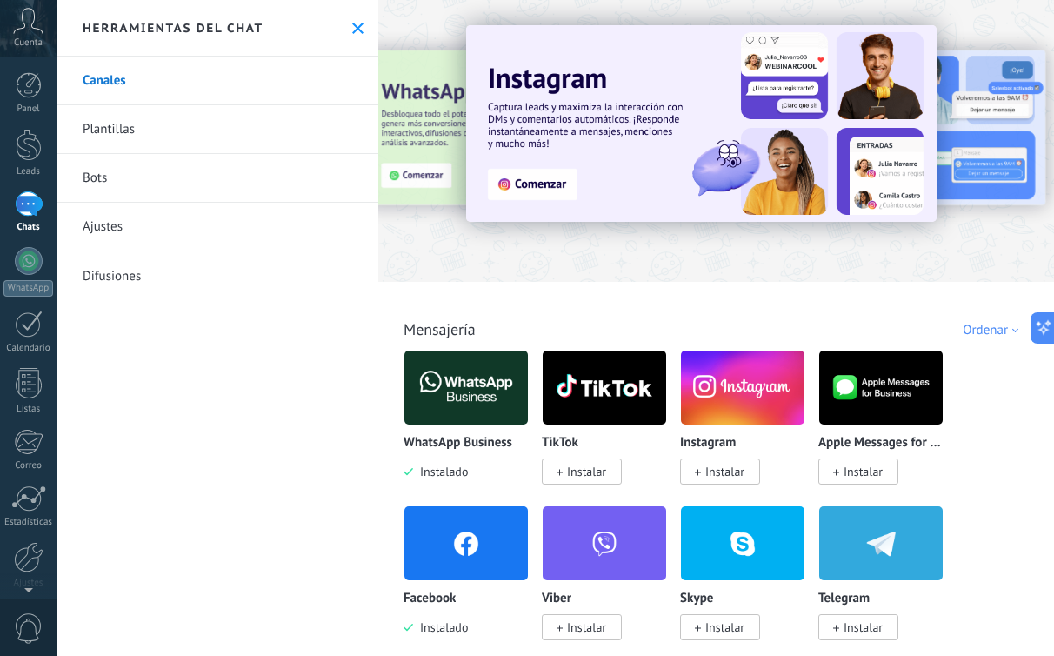
click at [730, 405] on img at bounding box center [742, 387] width 123 height 84
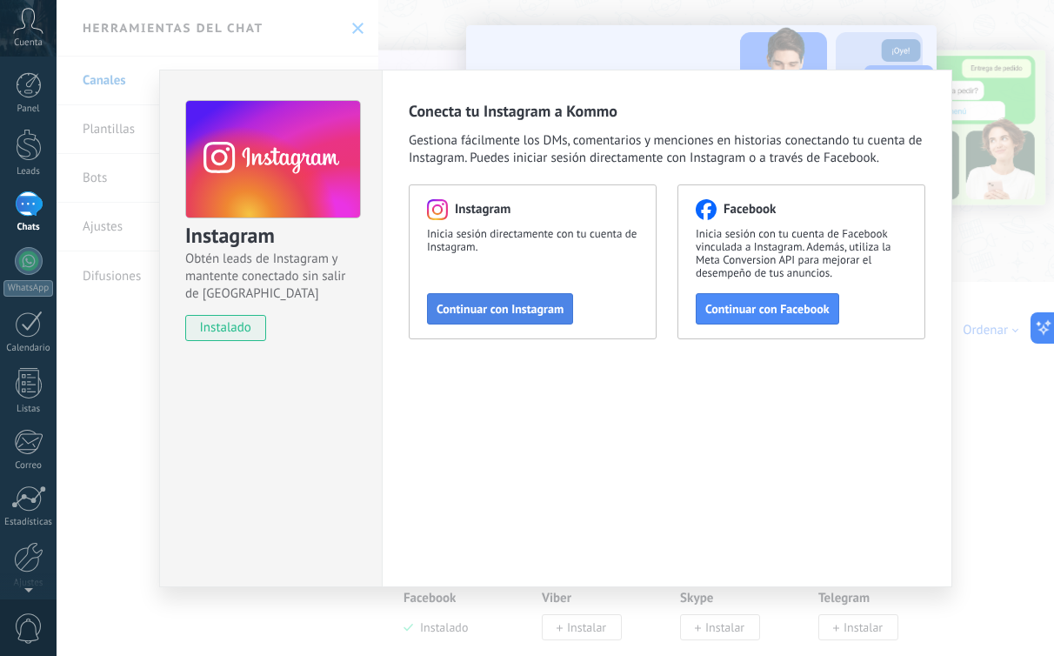
click at [487, 310] on span "Continuar con Instagram" at bounding box center [500, 309] width 127 height 12
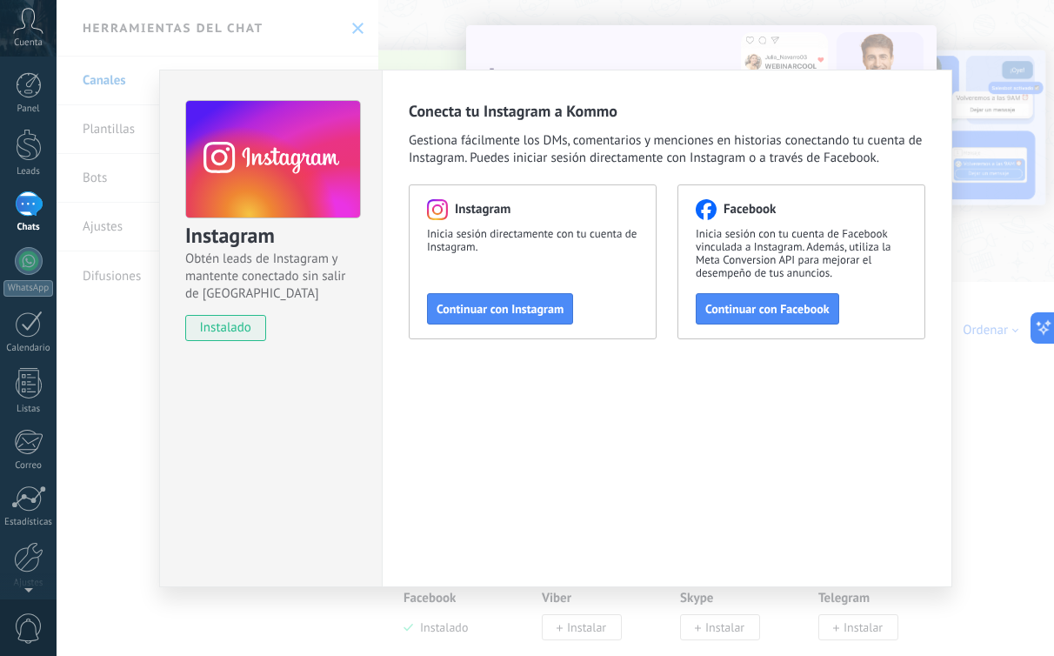
click at [759, 450] on div "Conecta tu Instagram a Kommo Gestiona fácilmente los DMs, comentarios y mencion…" at bounding box center [667, 328] width 570 height 517
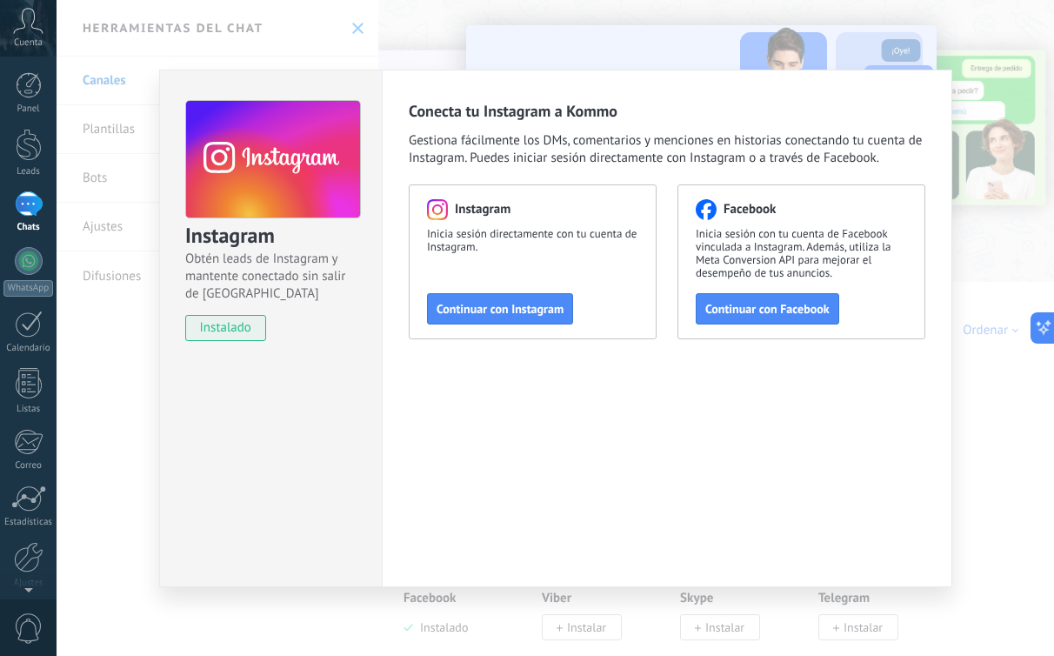
click at [460, 29] on div "Instagram Obtén leads de Instagram y mantente conectado sin salir de Kommo inst…" at bounding box center [555, 328] width 997 height 656
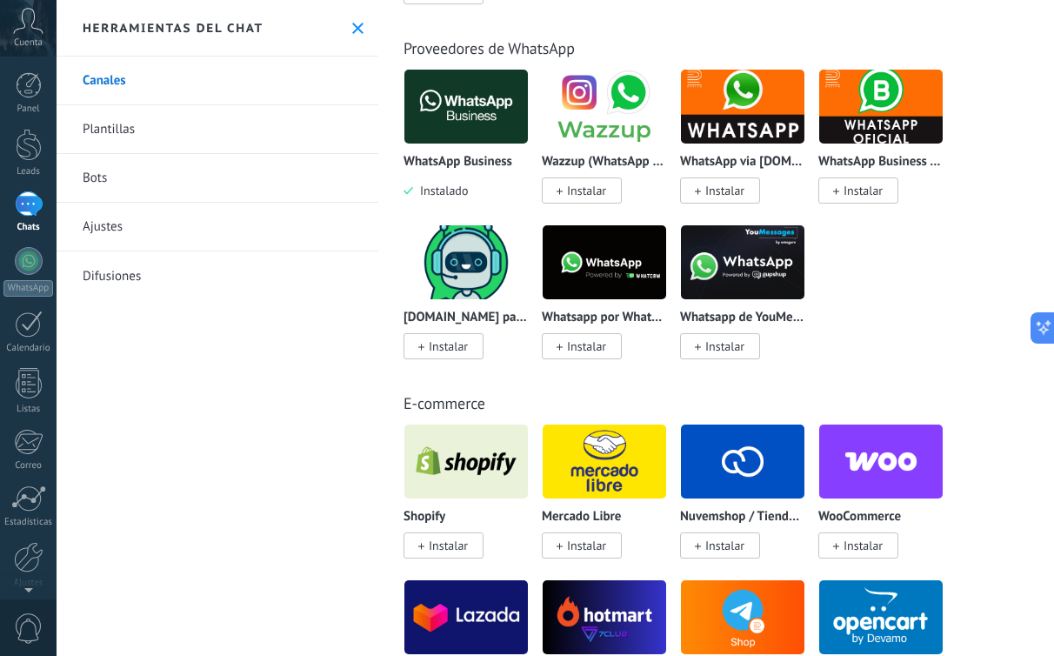
scroll to position [0, 0]
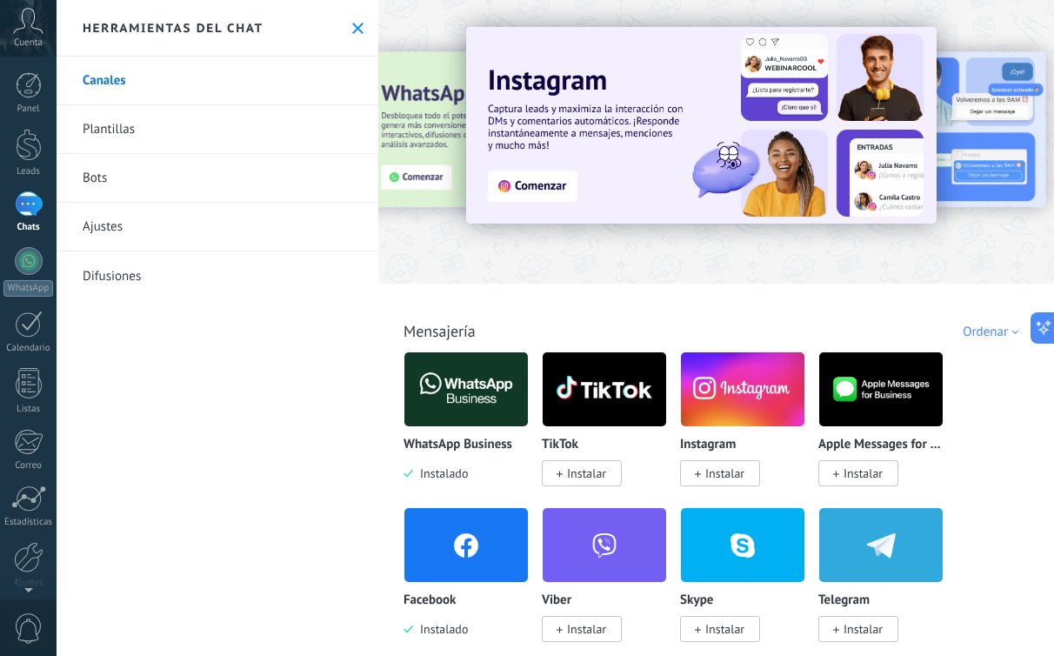
click at [703, 261] on div at bounding box center [717, 137] width 678 height 250
click at [528, 187] on img at bounding box center [701, 125] width 470 height 197
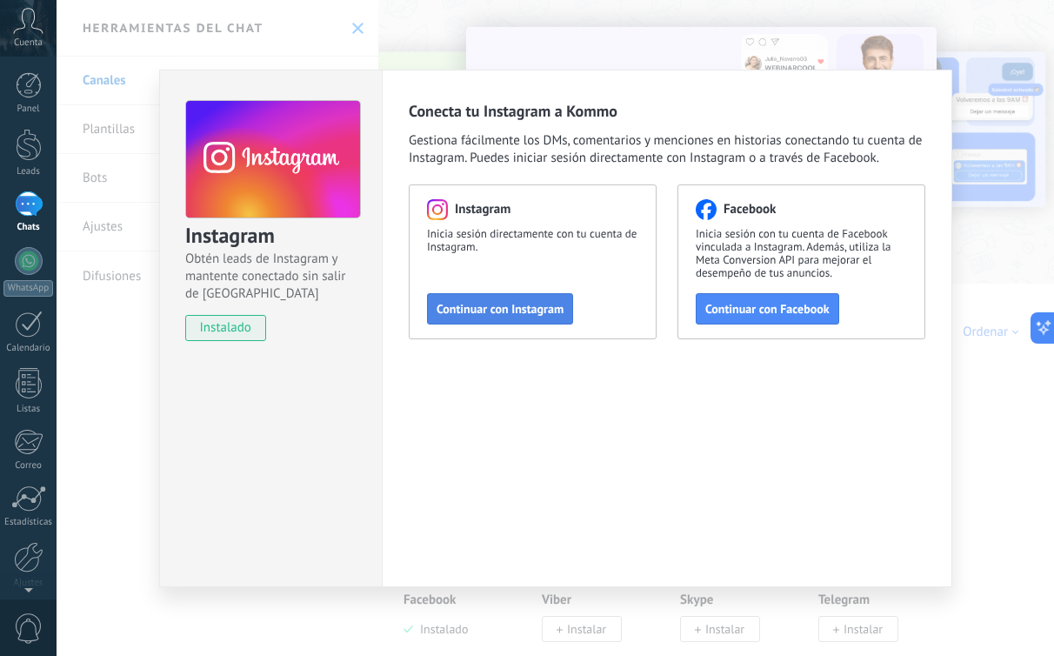
click at [484, 297] on button "Continuar con Instagram" at bounding box center [500, 308] width 146 height 31
click at [540, 315] on span "Continuar con Instagram" at bounding box center [500, 309] width 127 height 12
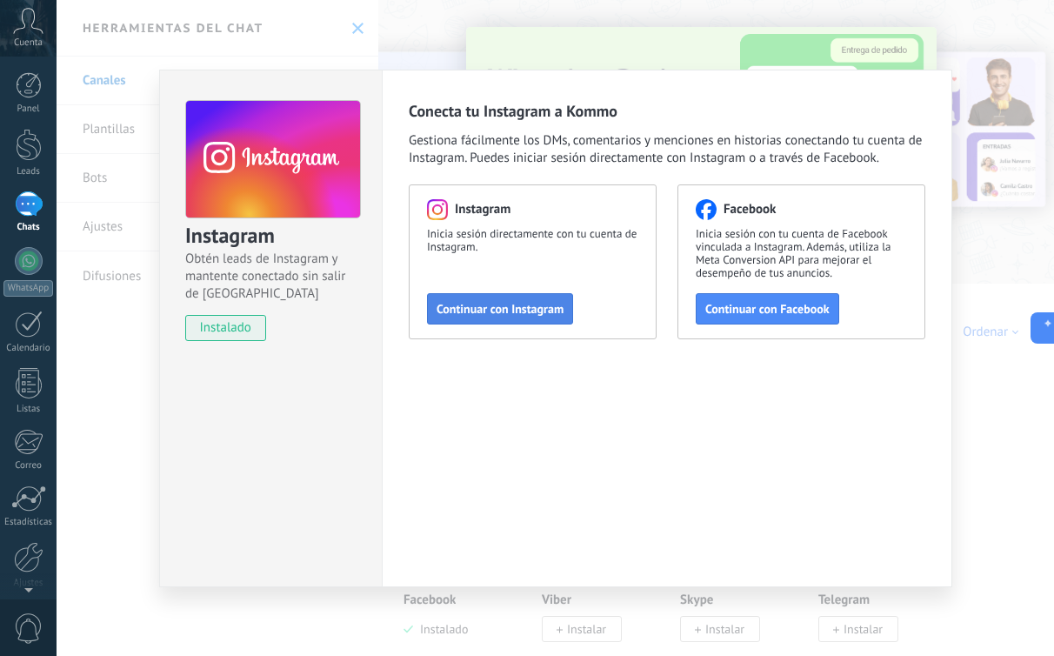
click at [515, 310] on span "Continuar con Instagram" at bounding box center [500, 309] width 127 height 12
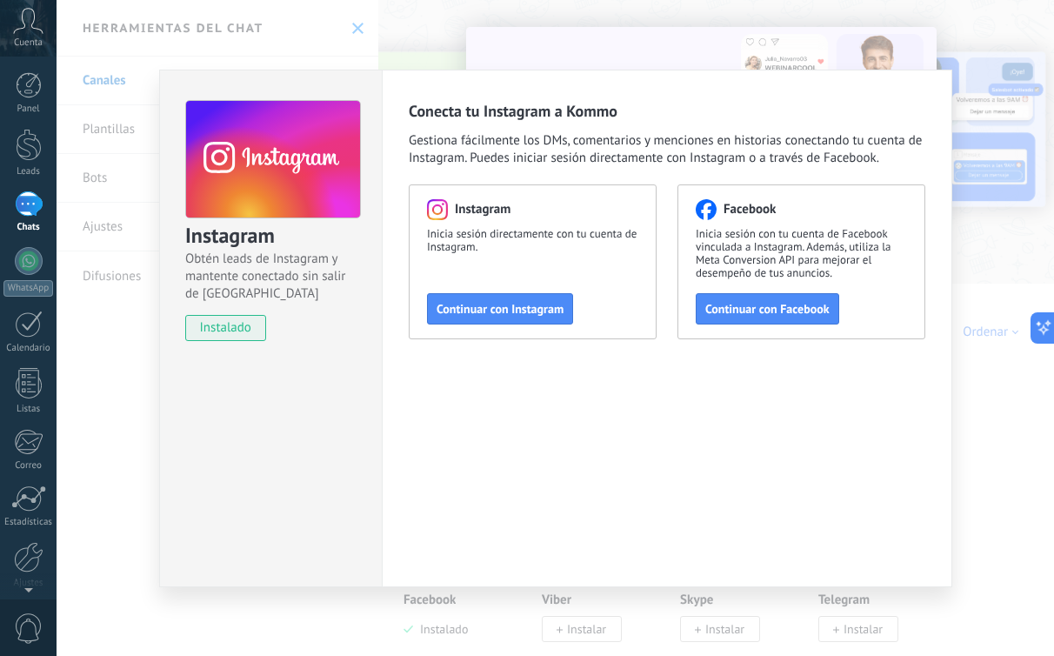
click at [527, 44] on div "Instagram Obtén leads de Instagram y mantente conectado sin salir de Kommo inst…" at bounding box center [555, 328] width 997 height 656
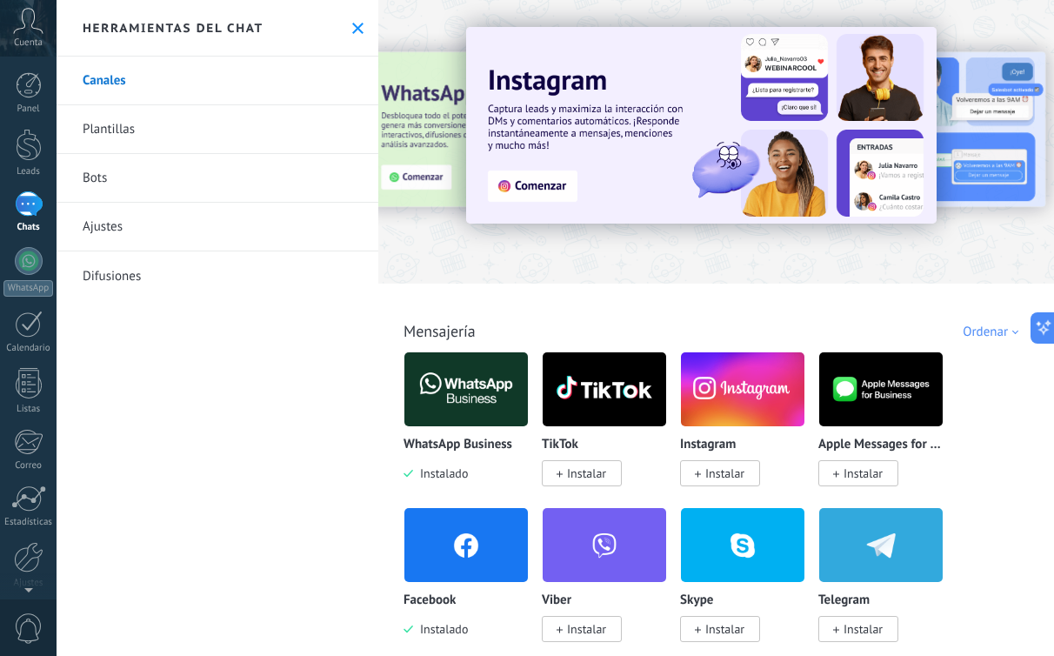
click at [123, 123] on link "Plantillas" at bounding box center [218, 129] width 322 height 49
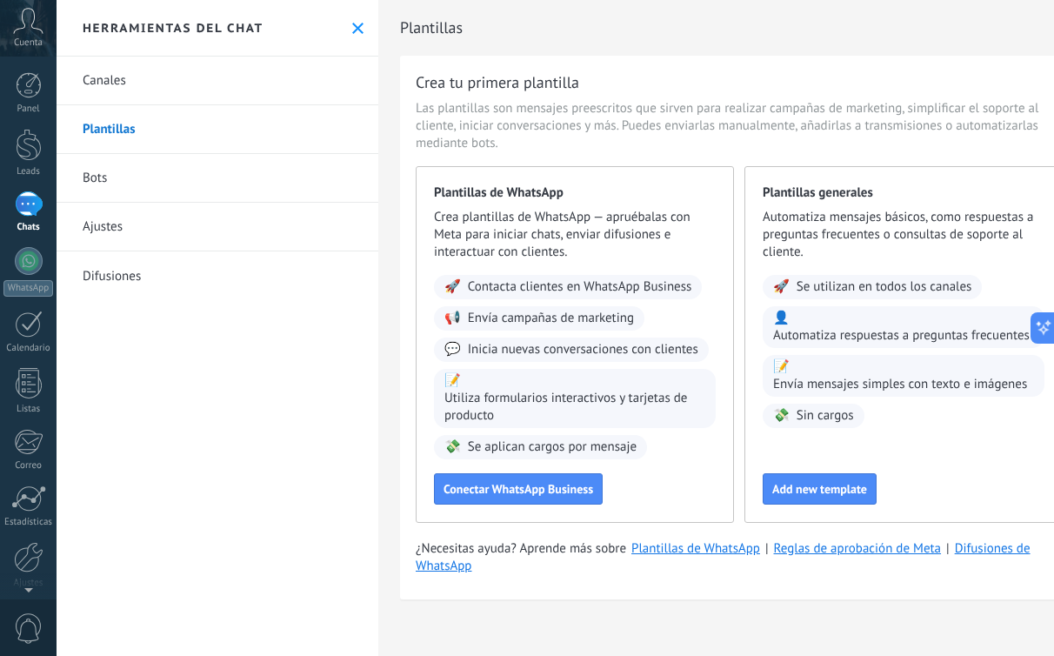
click at [101, 183] on link "Bots" at bounding box center [218, 178] width 322 height 49
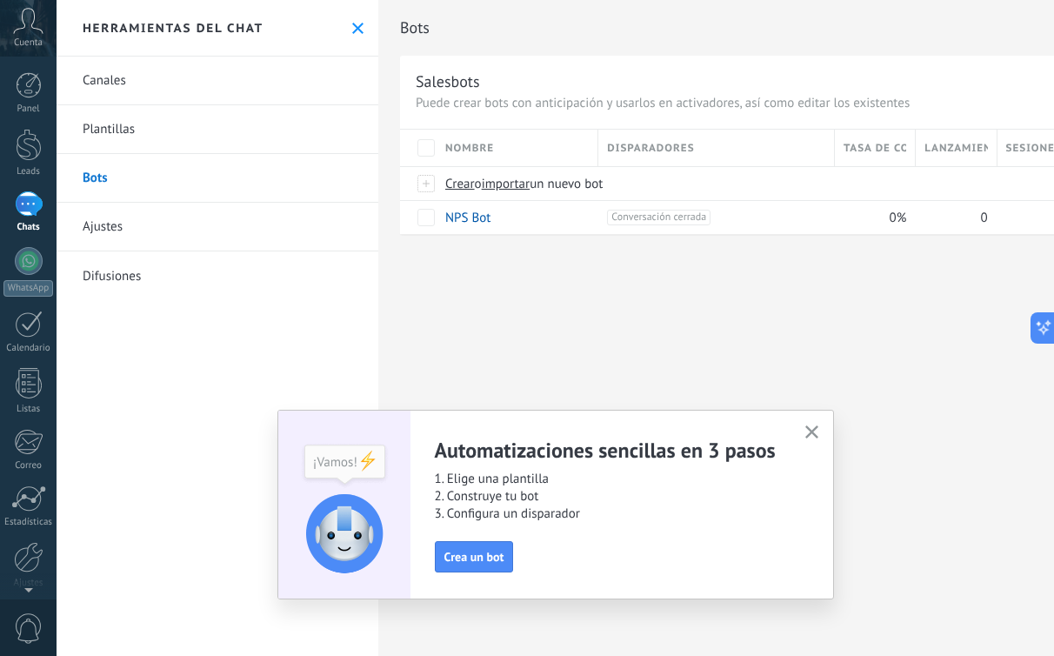
click at [810, 429] on icon "button" at bounding box center [811, 431] width 13 height 13
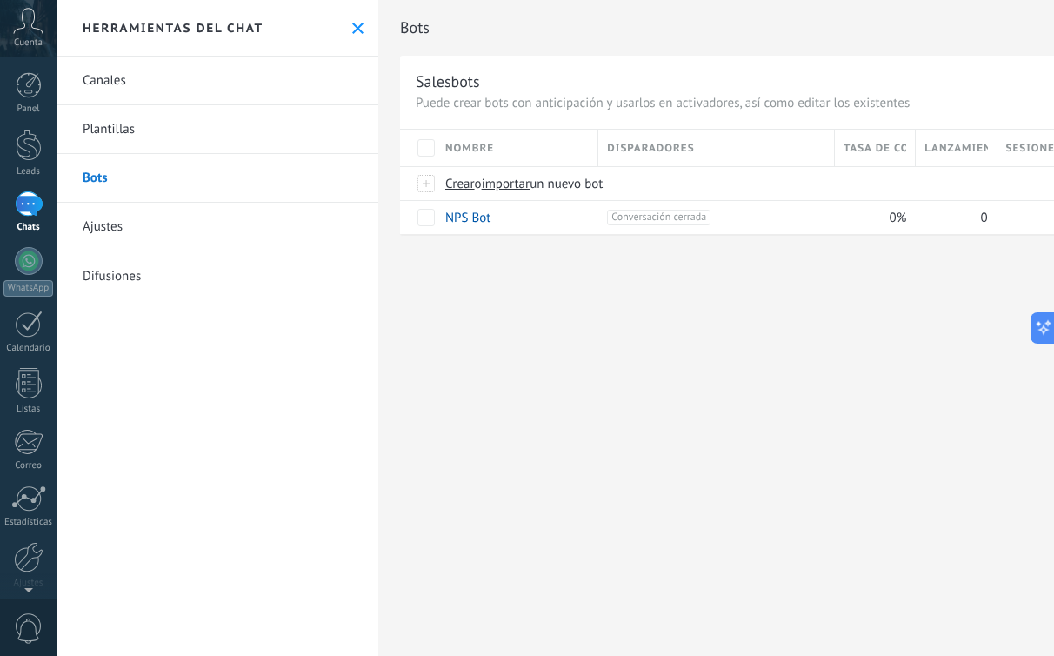
click at [94, 222] on link "Ajustes" at bounding box center [218, 227] width 322 height 49
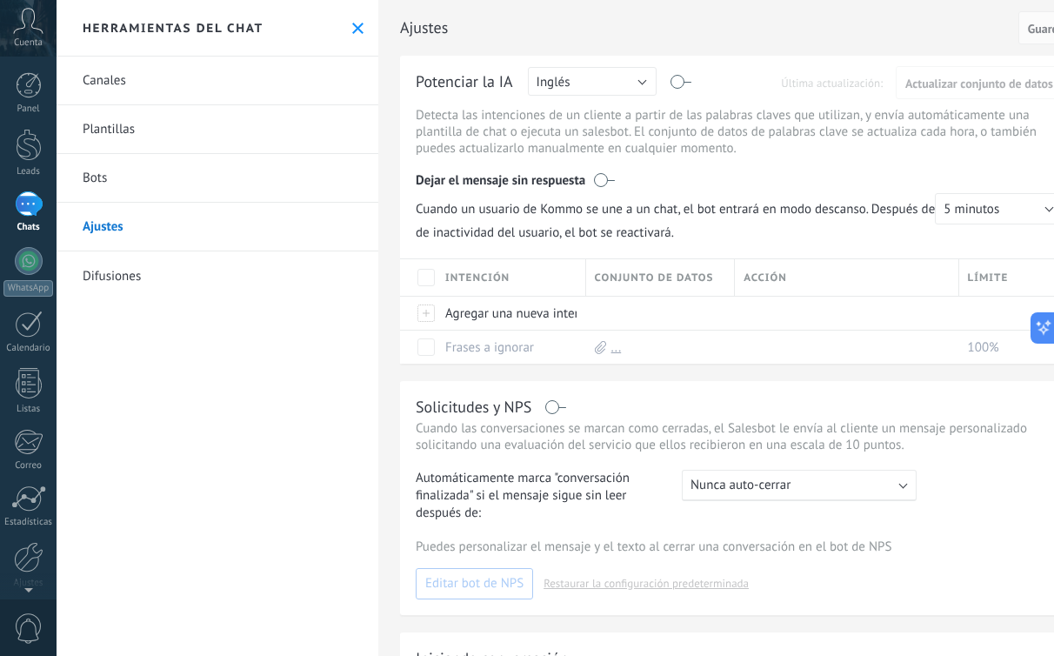
click at [120, 274] on link "Difusiones" at bounding box center [218, 275] width 322 height 49
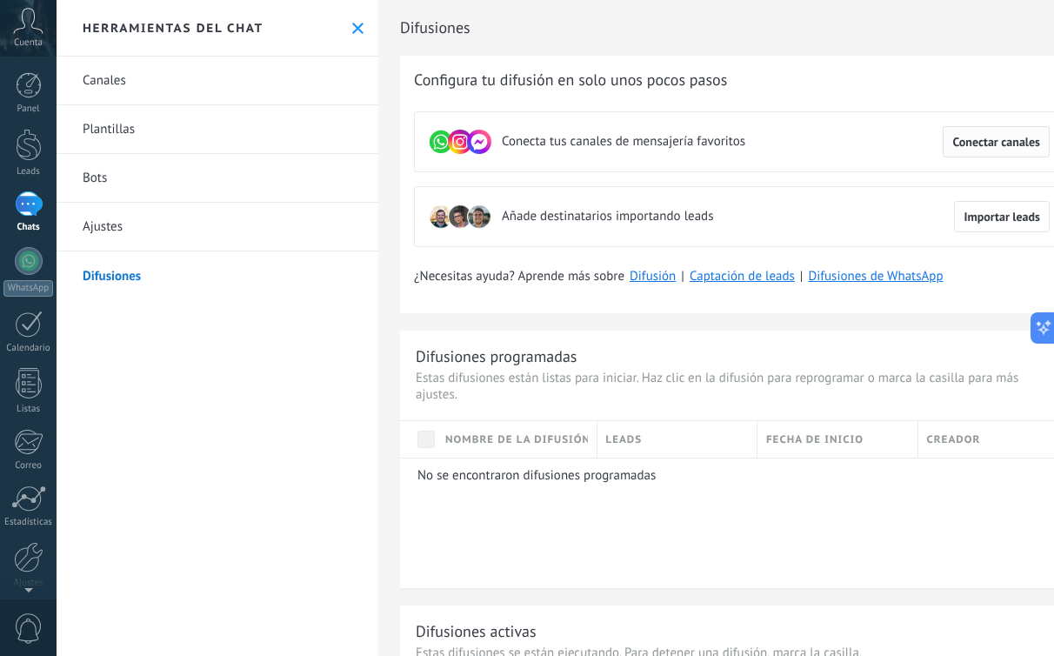
click at [987, 138] on span "Conectar canales" at bounding box center [996, 142] width 88 height 12
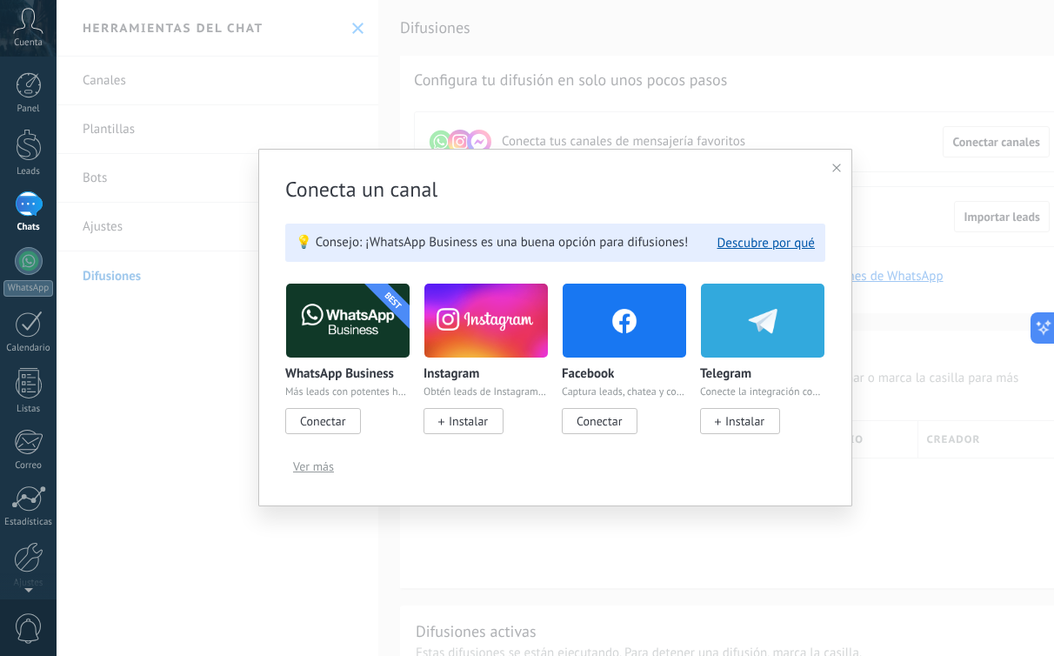
click at [328, 426] on span "Conectar" at bounding box center [322, 421] width 45 height 16
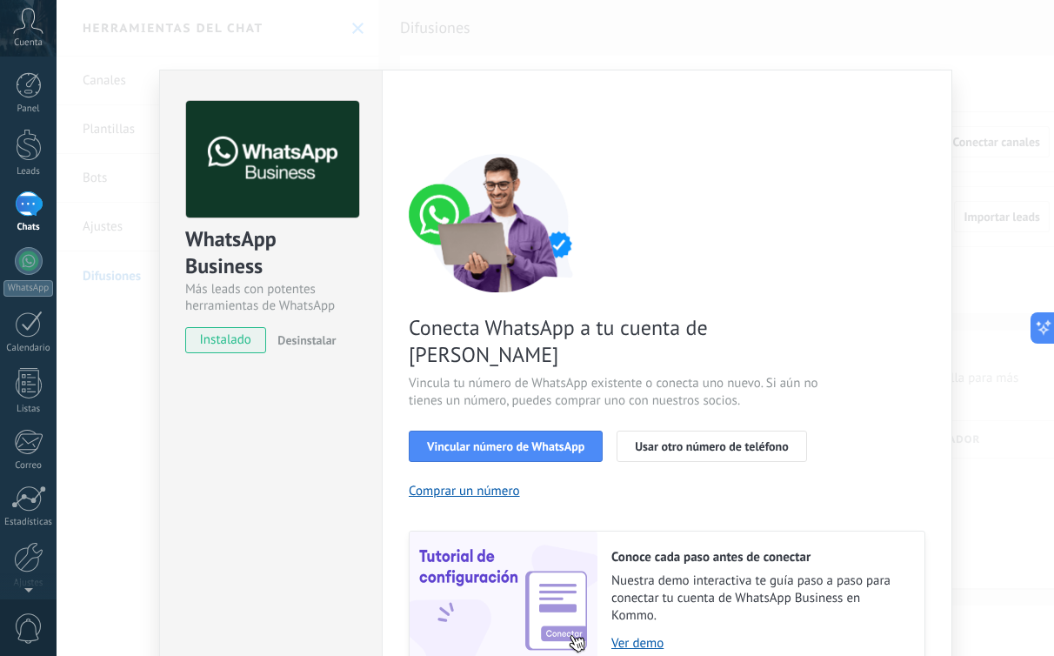
scroll to position [65, 0]
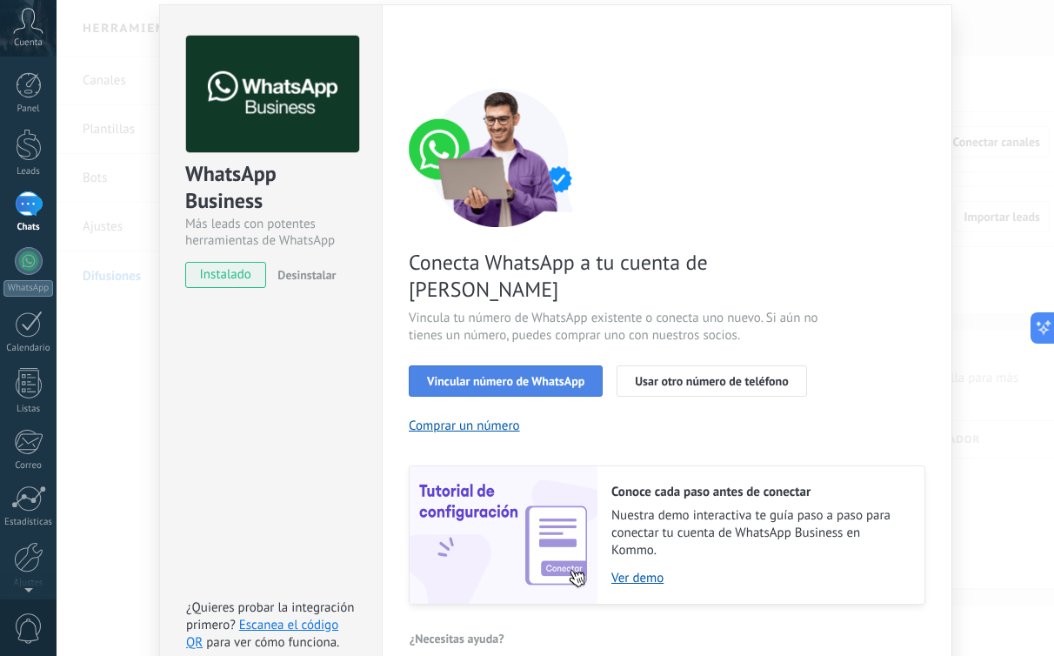
click at [515, 375] on span "Vincular número de WhatsApp" at bounding box center [505, 381] width 157 height 12
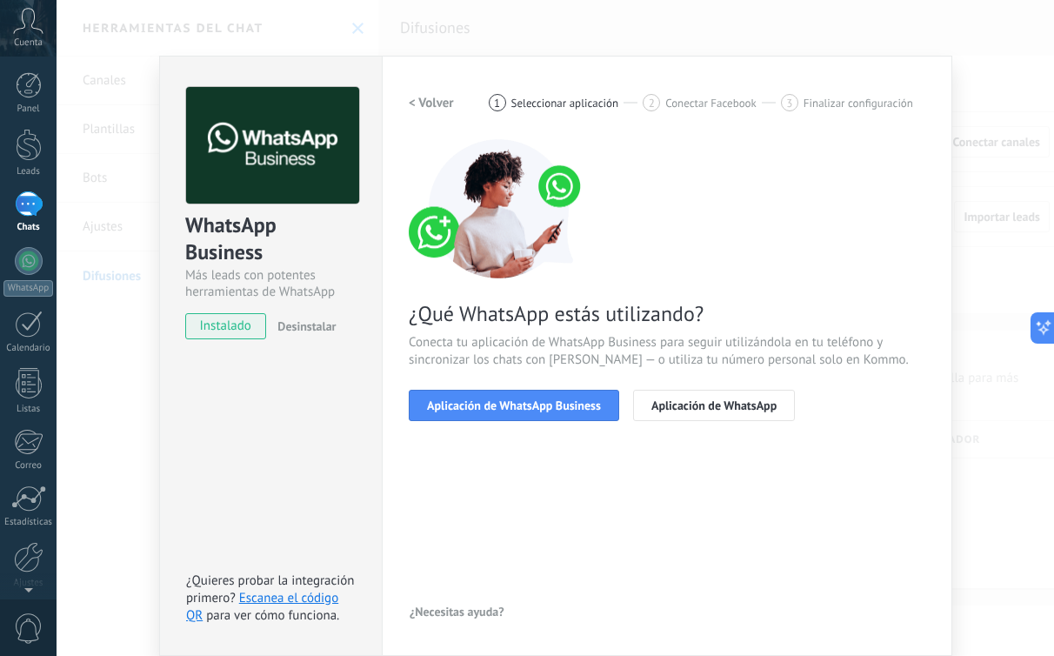
scroll to position [14, 0]
click at [523, 400] on span "Aplicación de WhatsApp Business" at bounding box center [514, 405] width 174 height 12
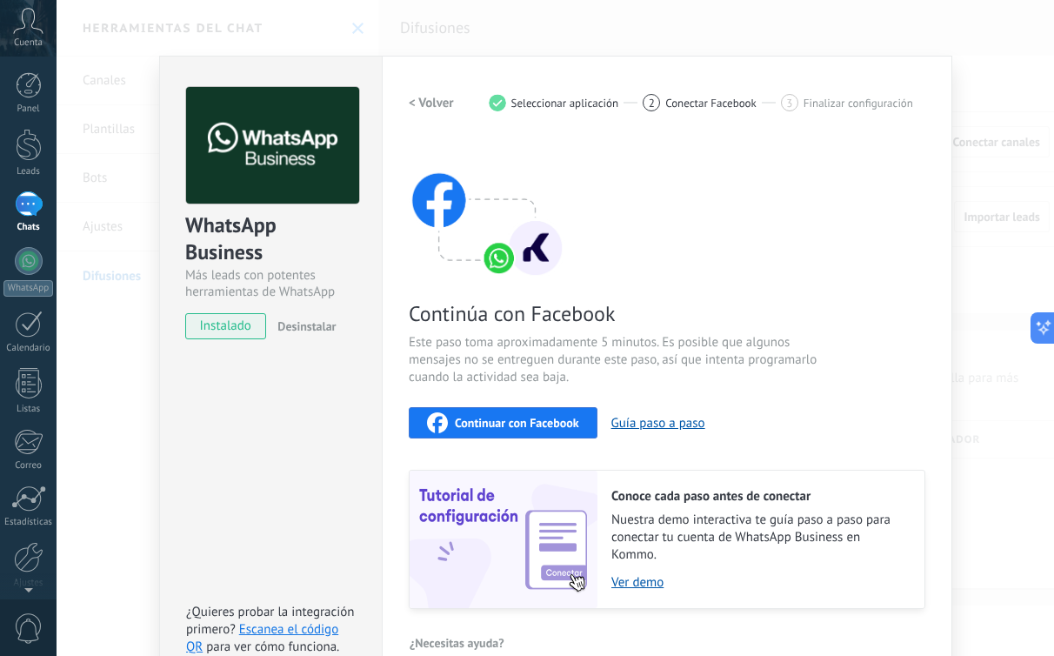
click at [529, 417] on span "Continuar con Facebook" at bounding box center [517, 423] width 124 height 12
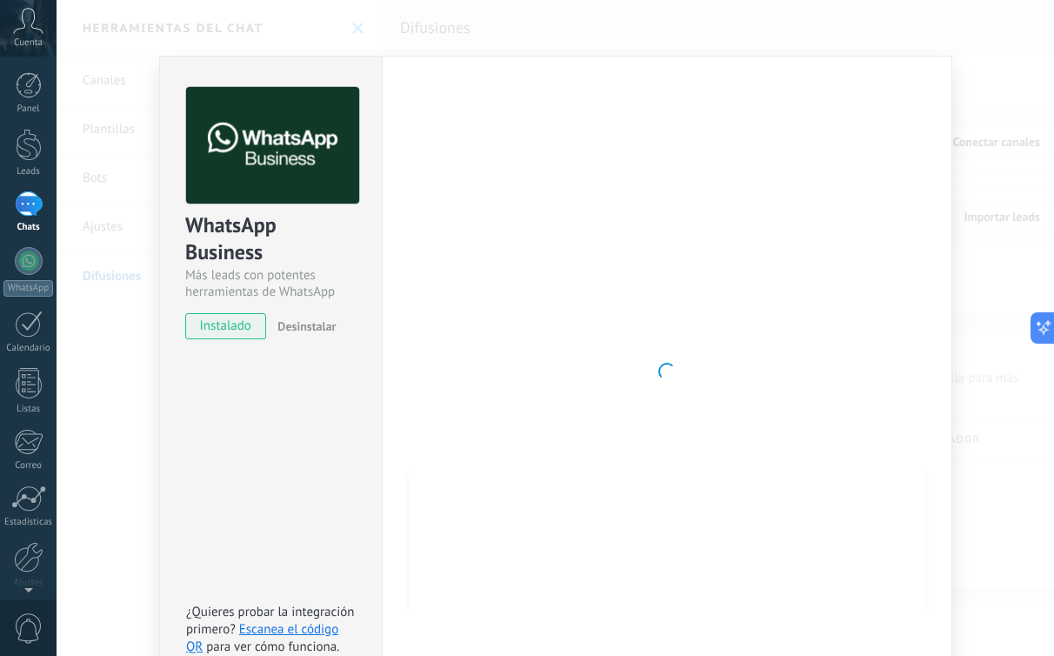
click at [711, 351] on div at bounding box center [667, 371] width 517 height 569
click at [640, 379] on div at bounding box center [667, 371] width 517 height 569
click at [556, 323] on div at bounding box center [667, 371] width 517 height 569
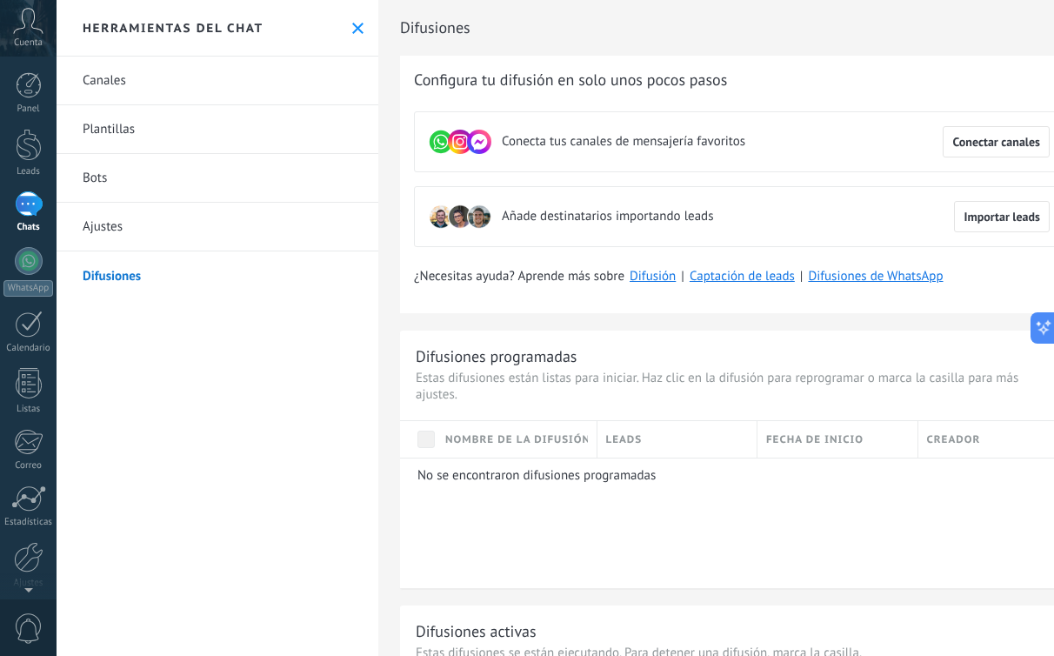
click at [97, 85] on link "Canales" at bounding box center [218, 81] width 322 height 49
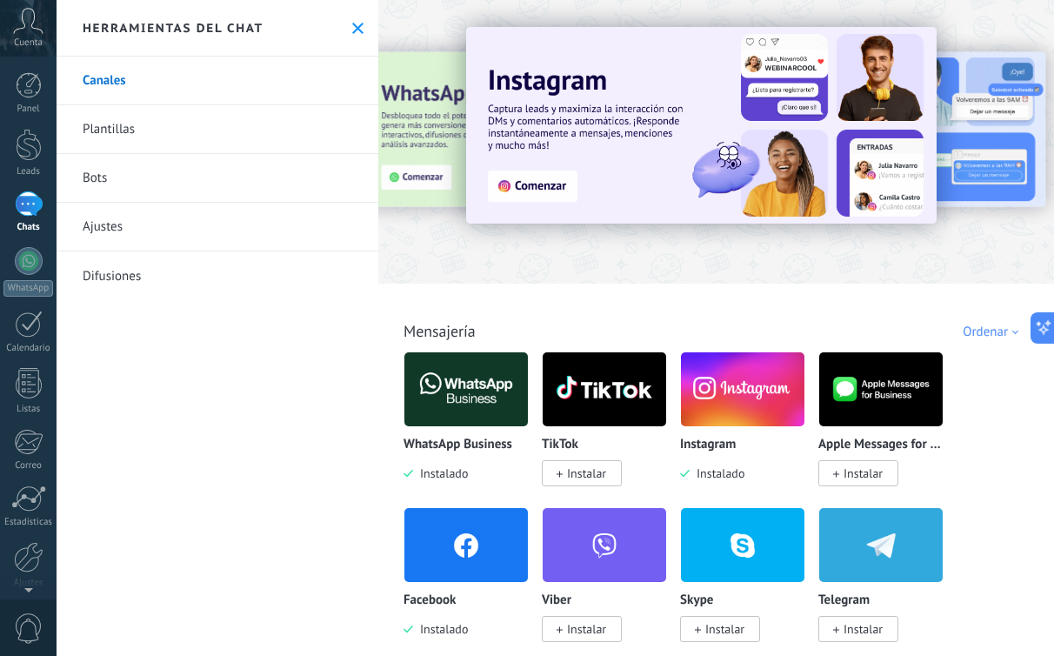
click at [352, 23] on icon at bounding box center [357, 28] width 11 height 11
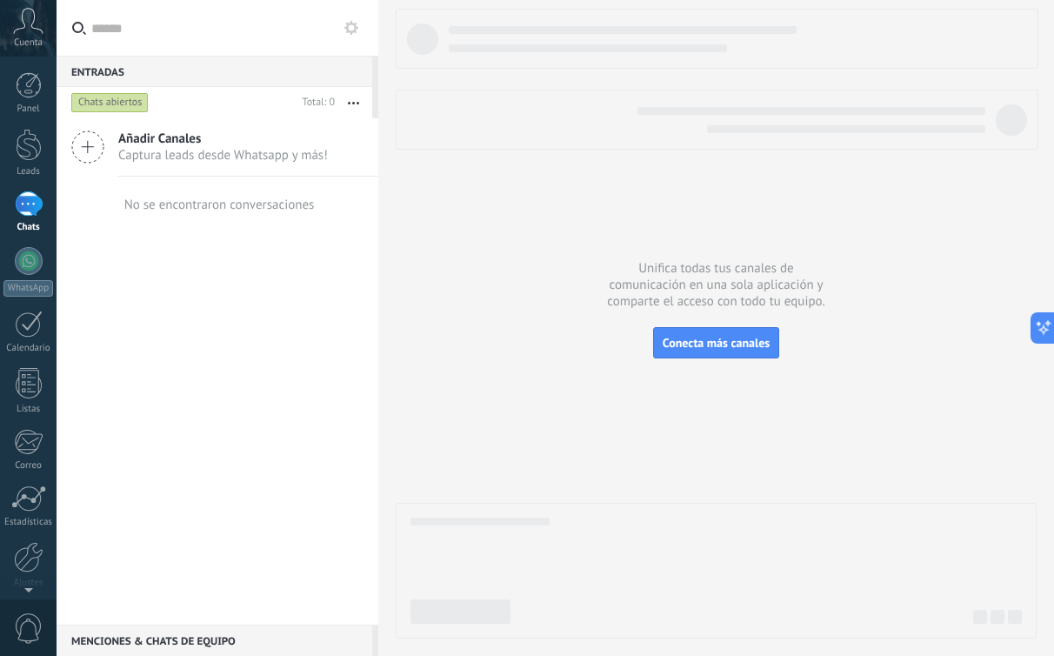
click at [36, 220] on link "Chats" at bounding box center [28, 212] width 57 height 42
click at [31, 390] on div at bounding box center [29, 383] width 26 height 30
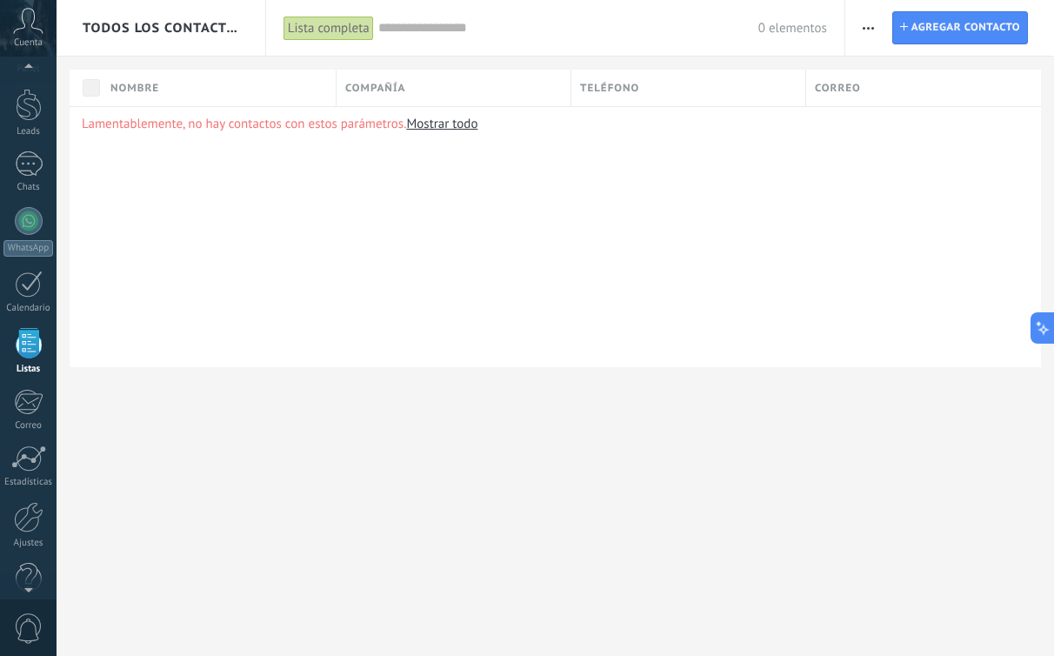
scroll to position [68, 0]
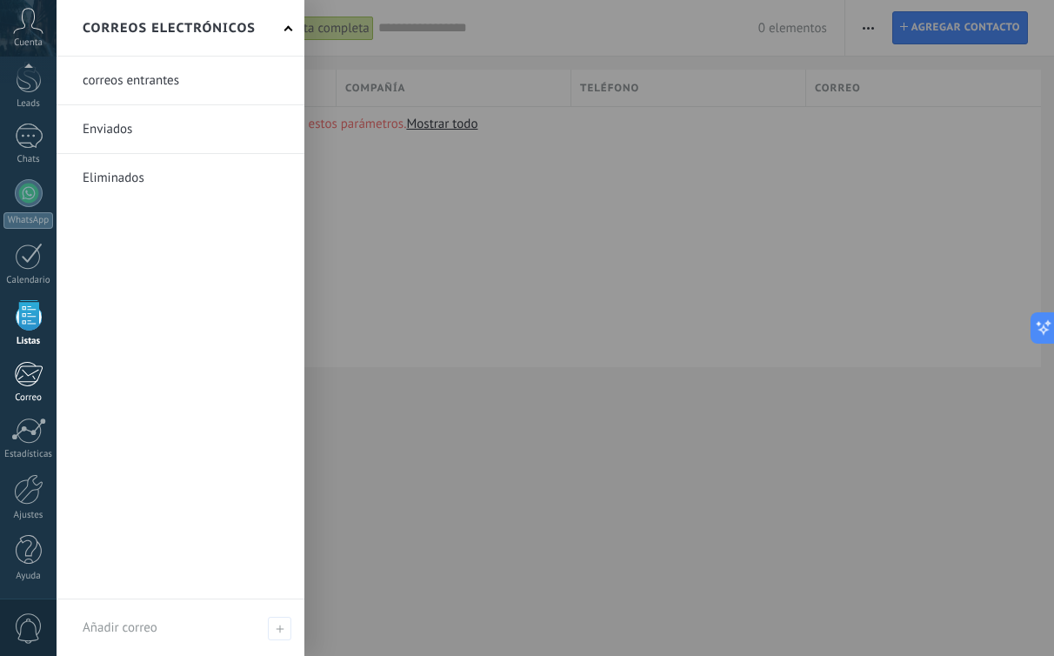
click at [32, 378] on div at bounding box center [28, 374] width 29 height 26
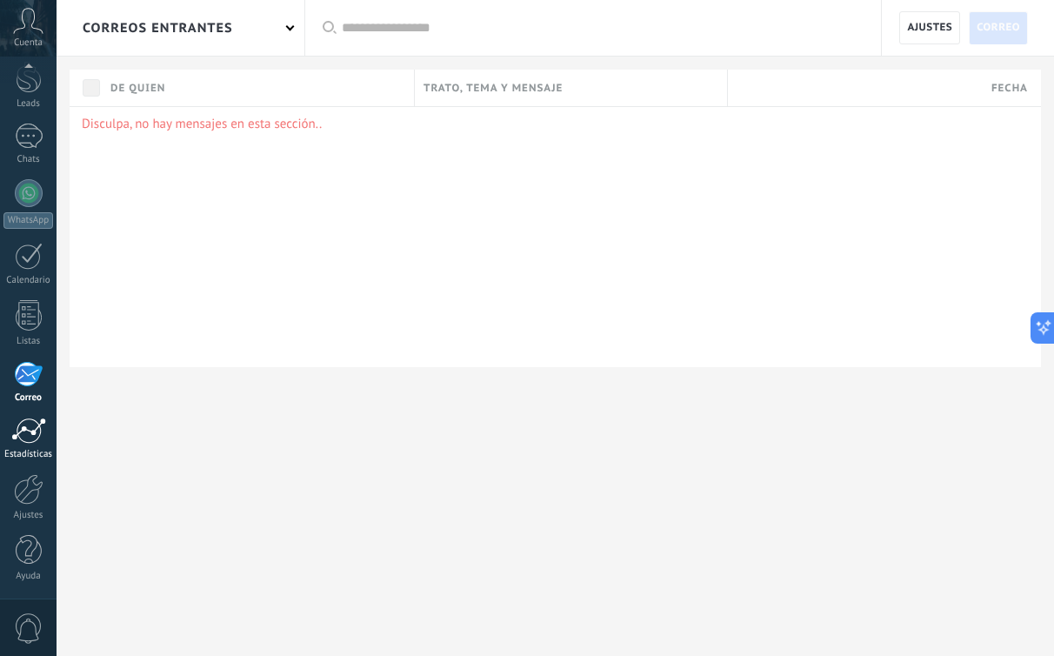
click at [36, 430] on div at bounding box center [28, 430] width 35 height 26
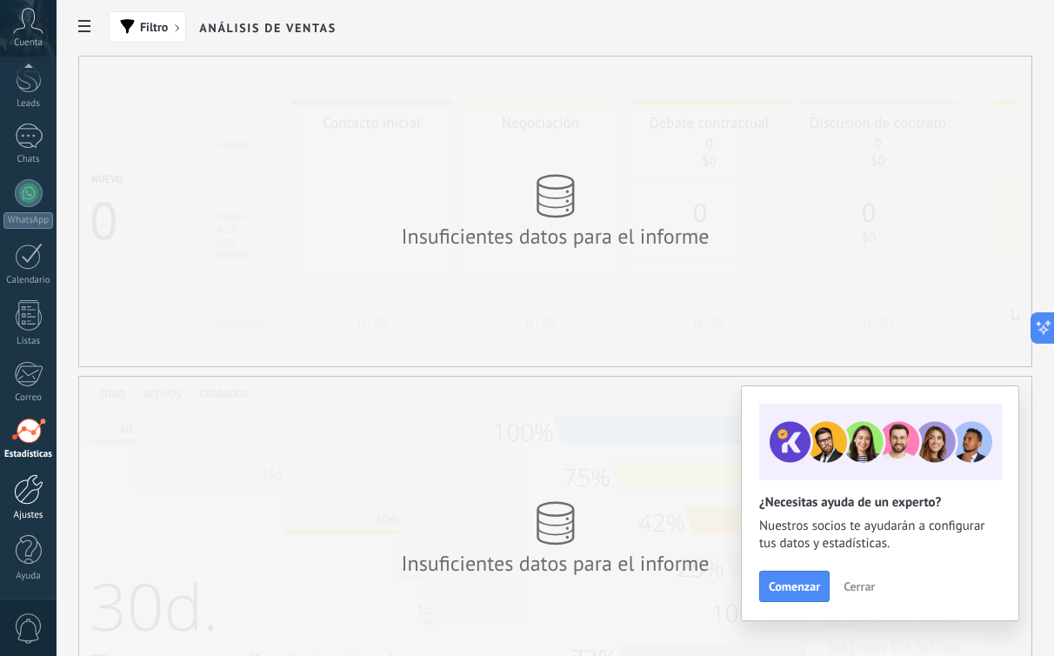
click at [30, 485] on div at bounding box center [29, 489] width 30 height 30
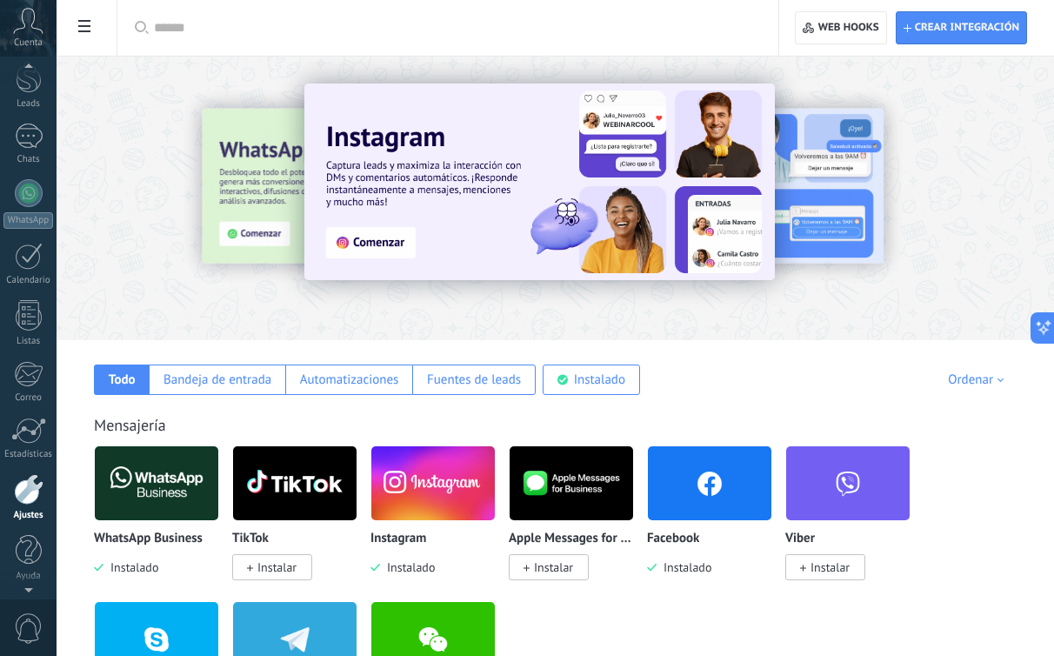
scroll to position [52, 0]
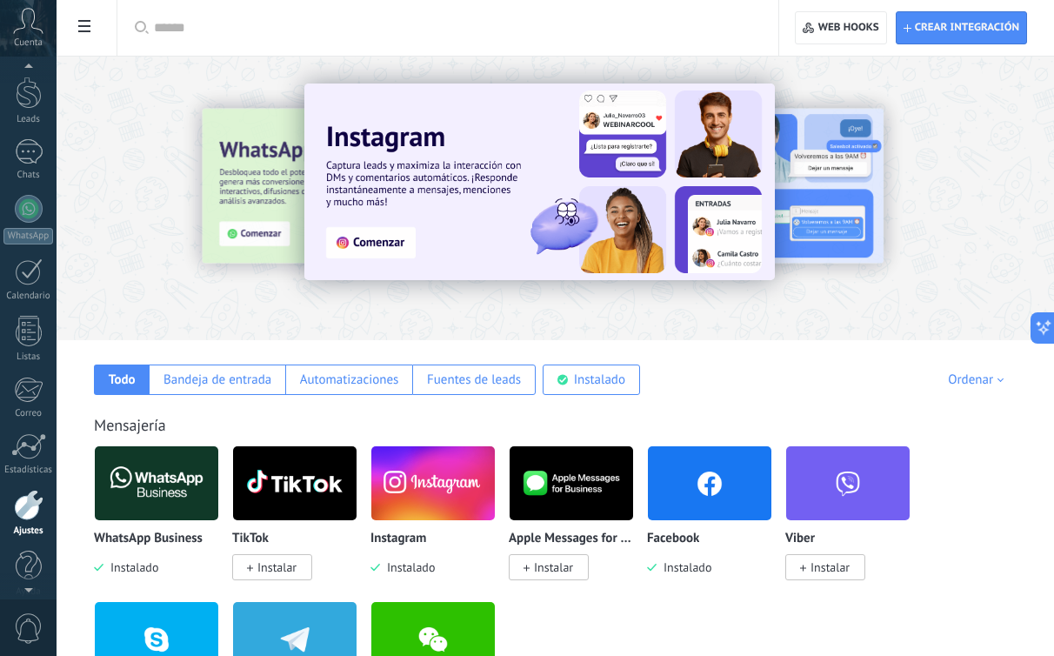
click at [37, 31] on icon at bounding box center [28, 21] width 30 height 26
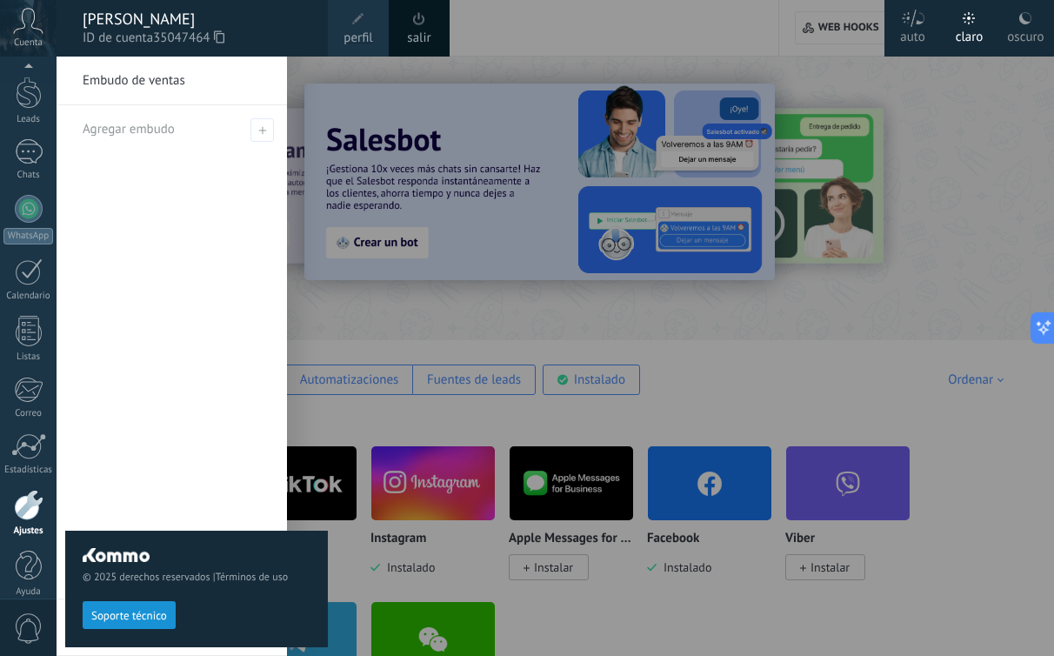
scroll to position [68, 0]
